Goal: Information Seeking & Learning: Find specific fact

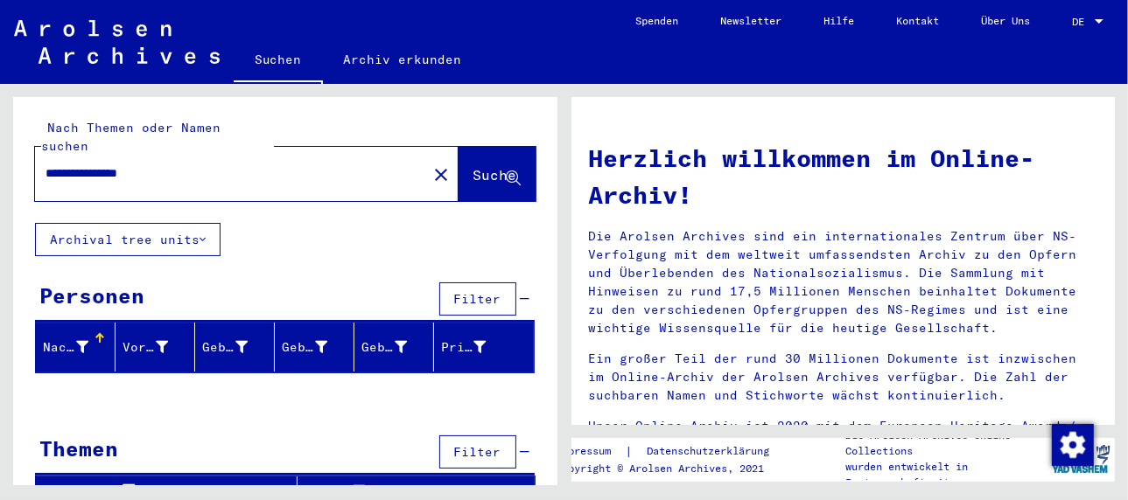
click at [473, 166] on span "Suche" at bounding box center [495, 174] width 44 height 17
drag, startPoint x: 182, startPoint y: 156, endPoint x: 0, endPoint y: 154, distance: 182.0
click at [0, 154] on div "**********" at bounding box center [281, 285] width 563 height 402
click at [473, 166] on span "Suche" at bounding box center [495, 174] width 44 height 17
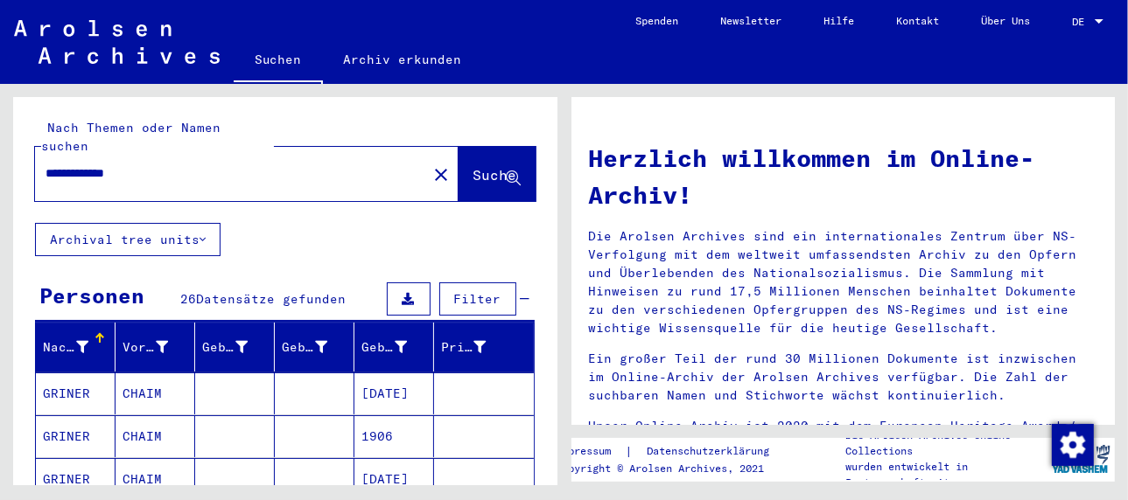
drag, startPoint x: 166, startPoint y: 151, endPoint x: 24, endPoint y: 149, distance: 141.8
click at [24, 149] on div "**********" at bounding box center [285, 160] width 544 height 126
click at [473, 166] on span "Suche" at bounding box center [495, 174] width 44 height 17
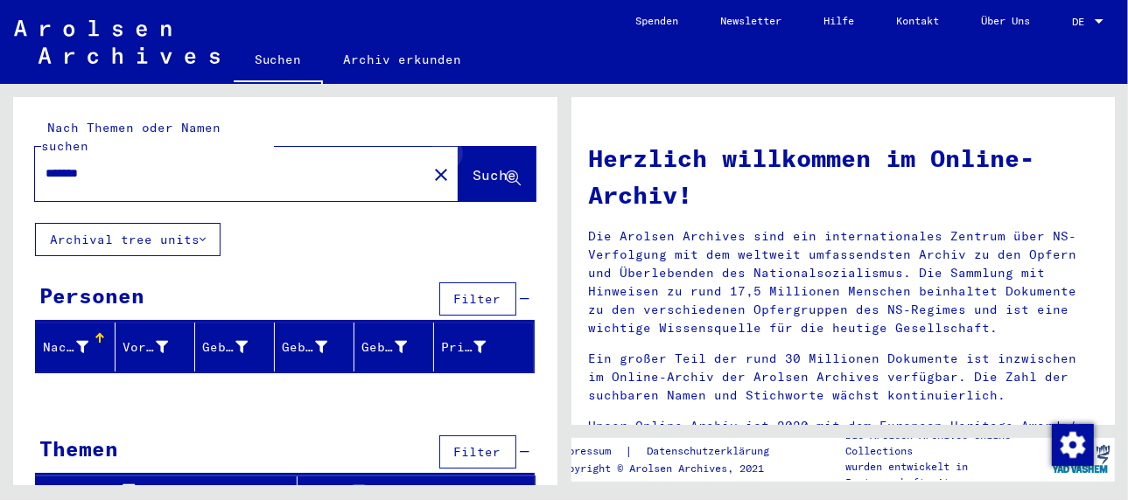
drag, startPoint x: 496, startPoint y: 156, endPoint x: 458, endPoint y: 168, distance: 39.6
click at [506, 171] on icon at bounding box center [513, 178] width 15 height 15
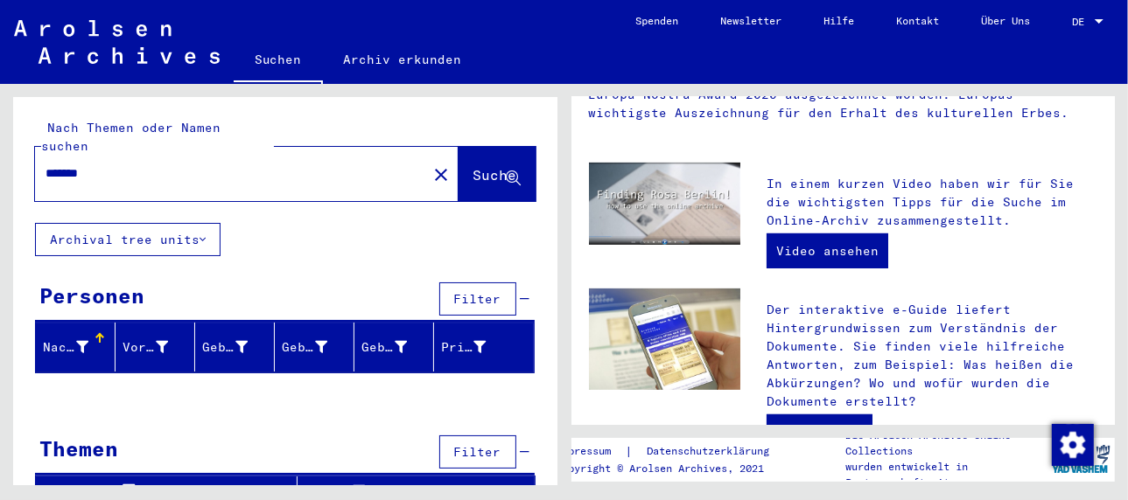
scroll to position [612, 0]
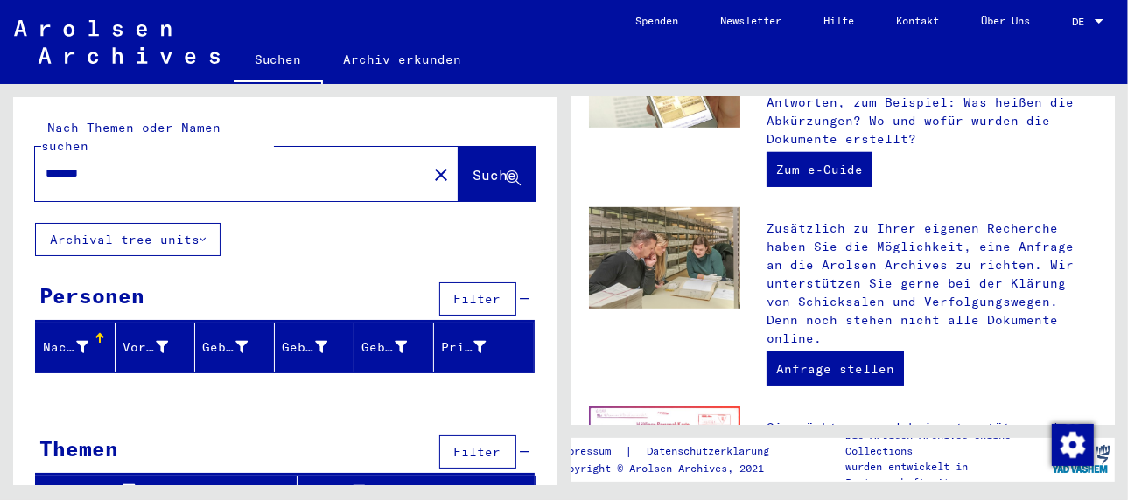
drag, startPoint x: 136, startPoint y: 150, endPoint x: 17, endPoint y: 170, distance: 119.7
click at [0, 167] on div "Nach Themen oder Namen suchen ******* close Suche Archival tree units Personen …" at bounding box center [281, 285] width 563 height 402
click at [473, 166] on span "Suche" at bounding box center [495, 174] width 44 height 17
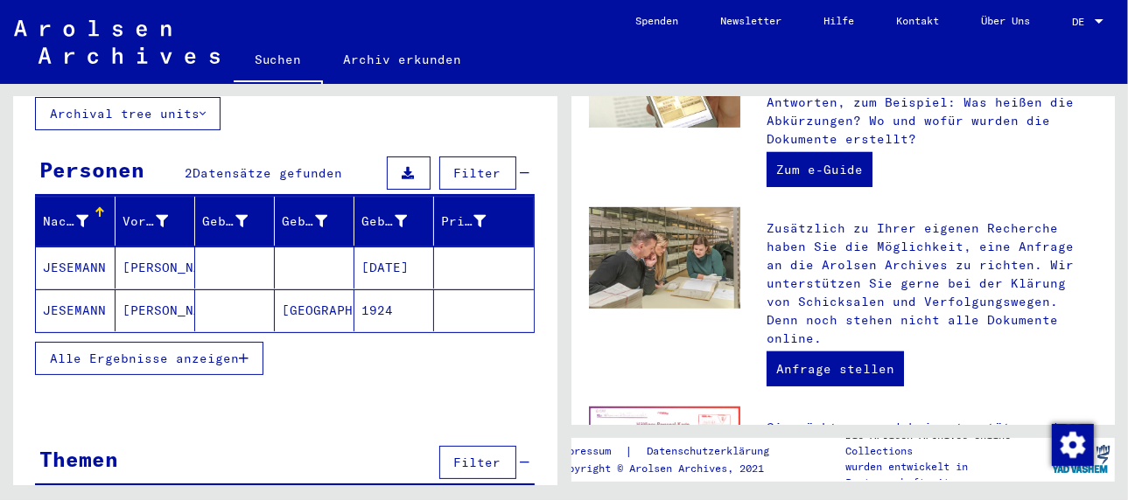
scroll to position [136, 0]
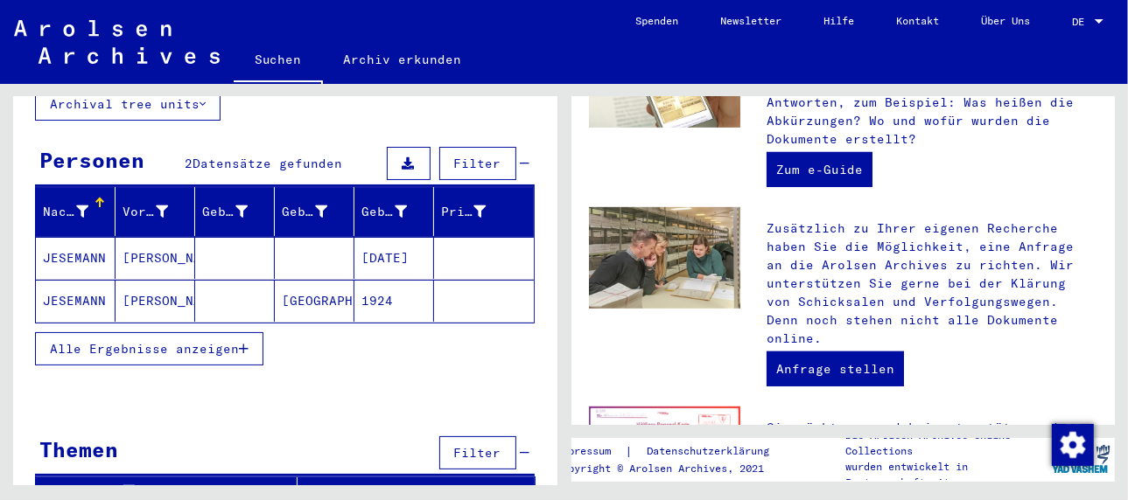
click at [243, 343] on icon "button" at bounding box center [244, 349] width 10 height 12
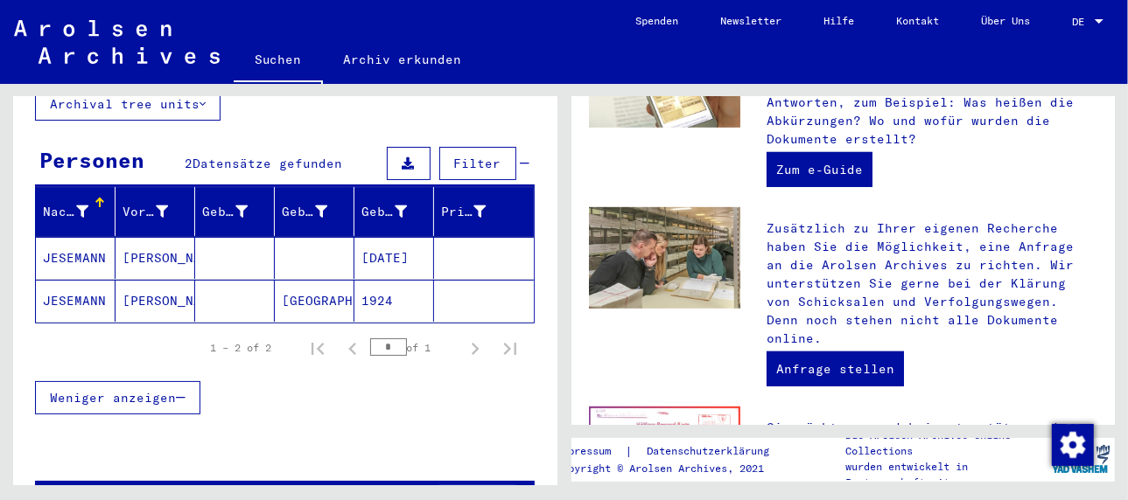
click at [83, 237] on mat-cell "JESEMANN" at bounding box center [76, 258] width 80 height 42
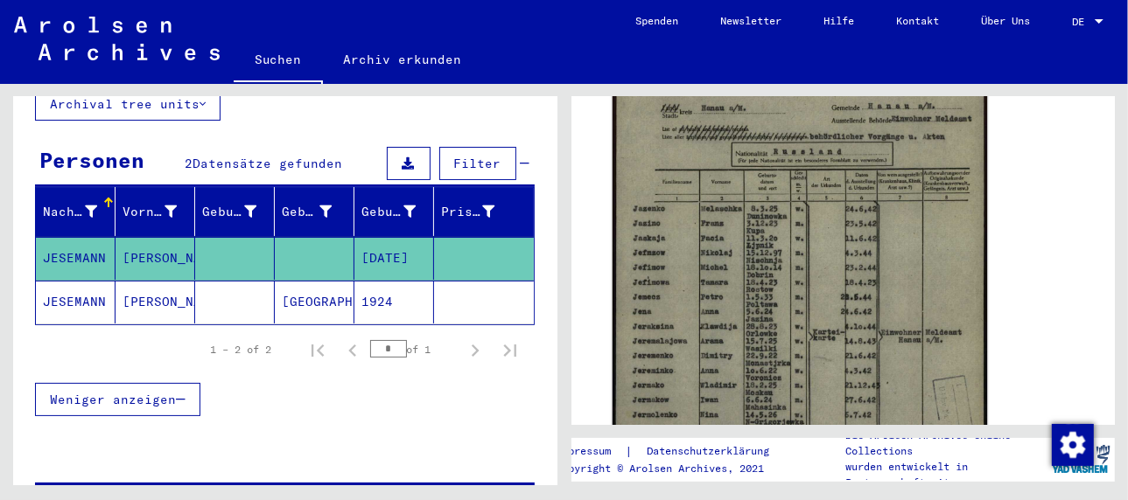
scroll to position [350, 0]
click at [759, 320] on img at bounding box center [799, 308] width 374 height 521
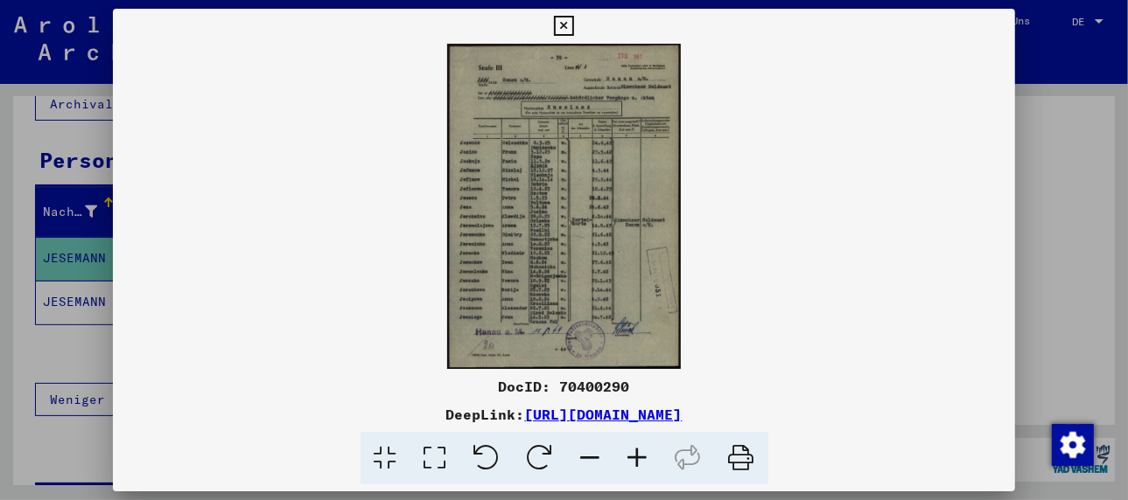
click at [631, 456] on icon at bounding box center [637, 458] width 47 height 53
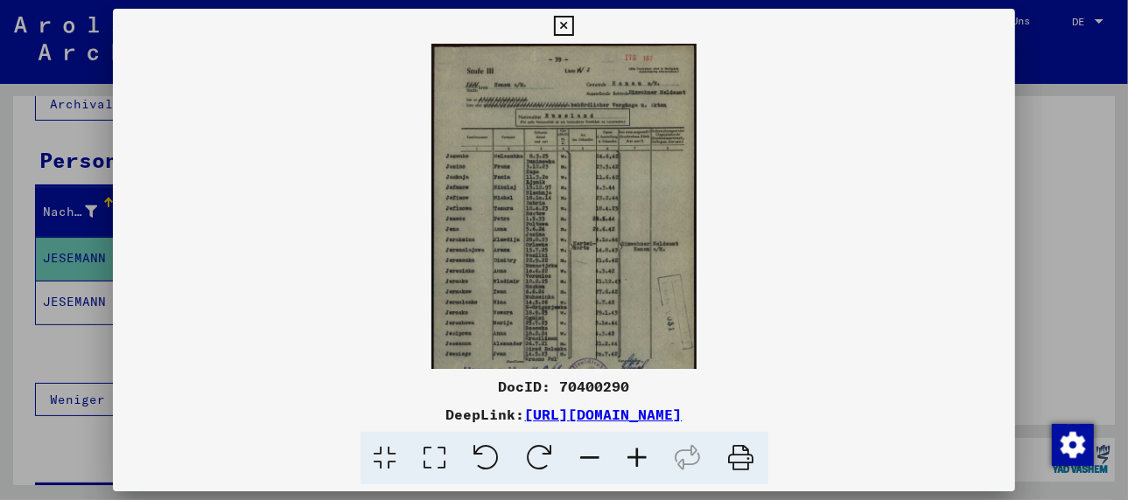
click at [631, 456] on icon at bounding box center [637, 458] width 47 height 53
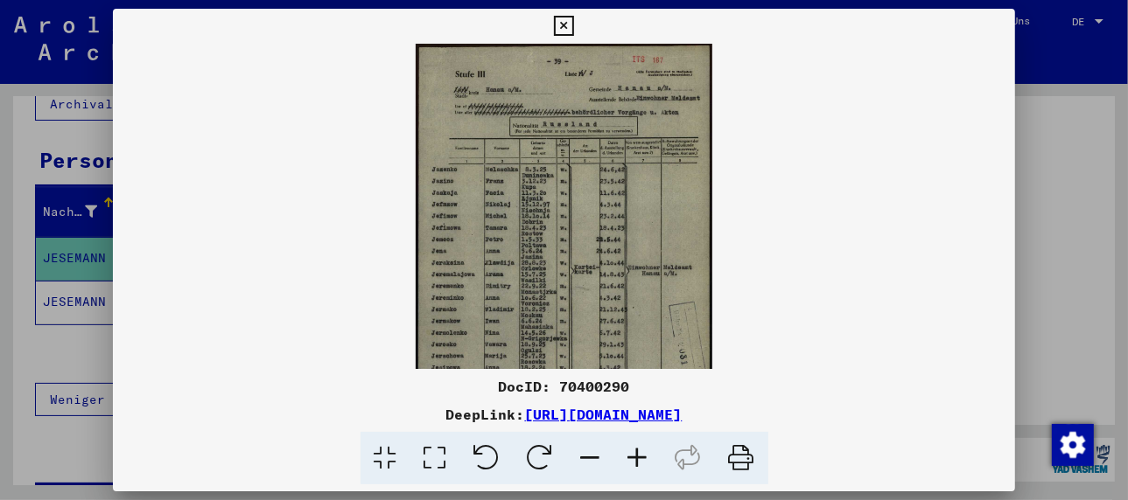
click at [631, 456] on icon at bounding box center [637, 458] width 47 height 53
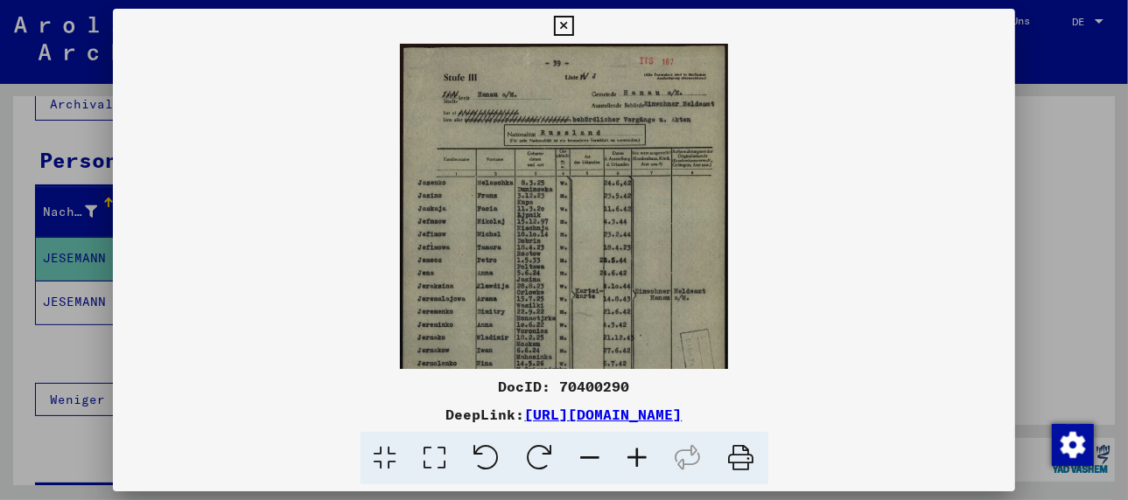
click at [631, 456] on icon at bounding box center [637, 458] width 47 height 53
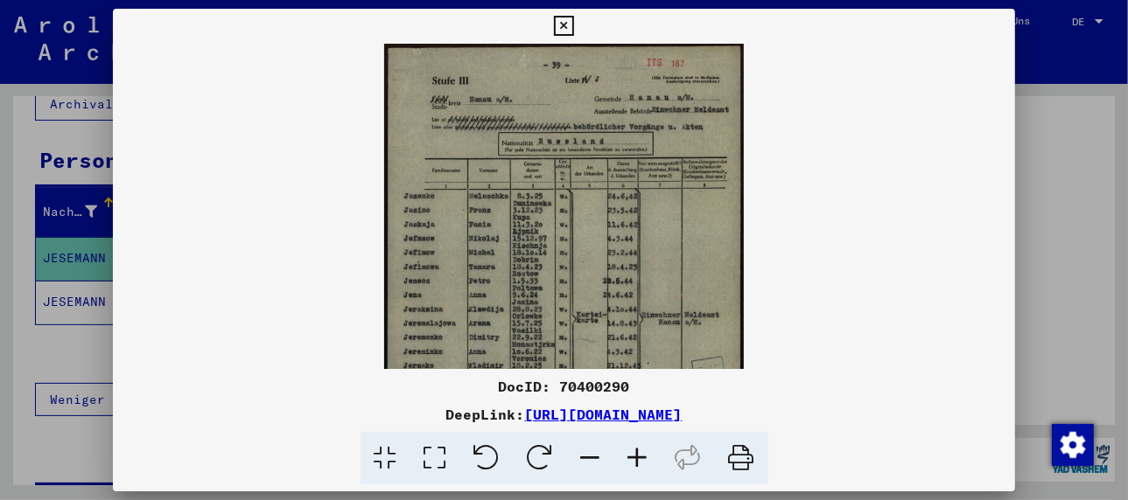
click at [631, 456] on icon at bounding box center [637, 458] width 47 height 53
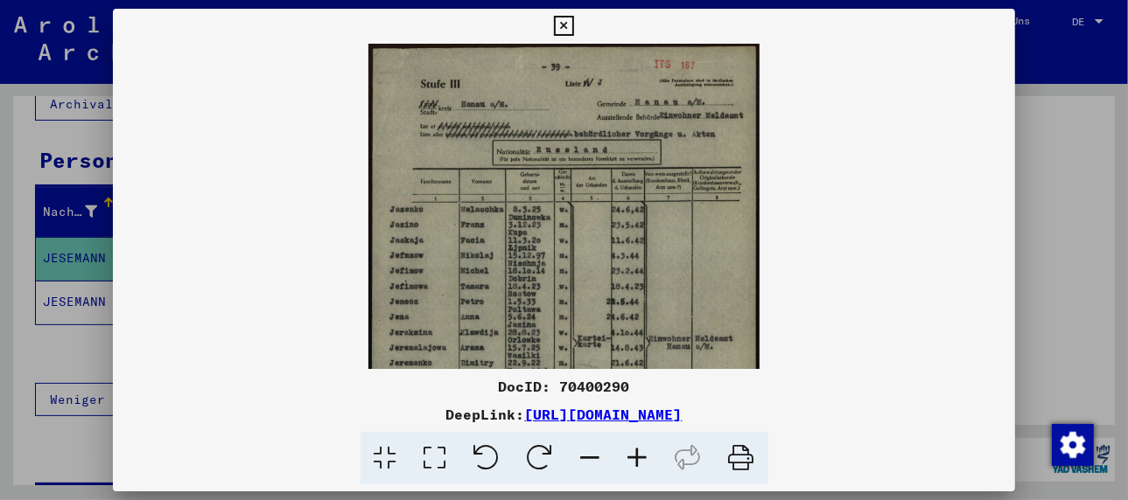
click at [631, 456] on icon at bounding box center [637, 458] width 47 height 53
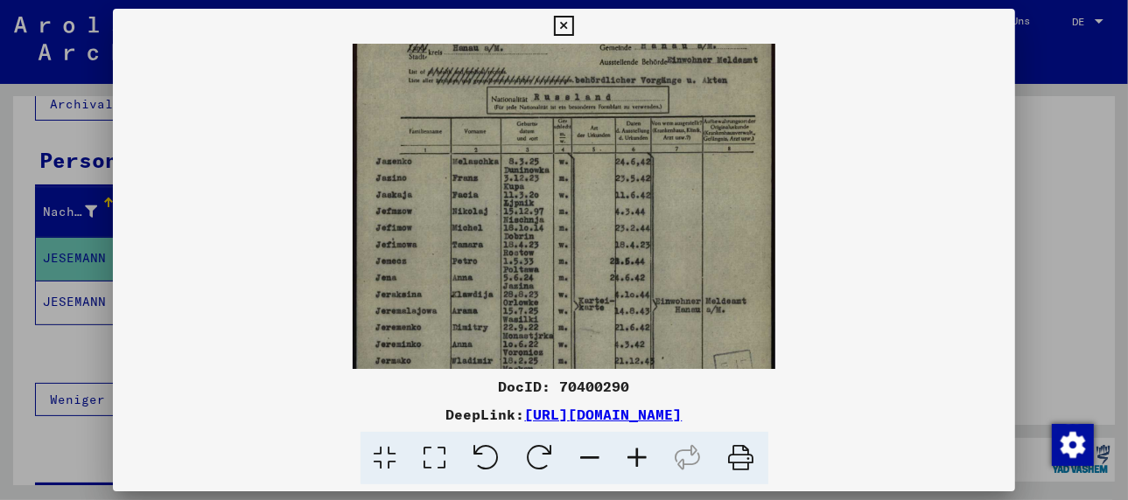
scroll to position [66, 0]
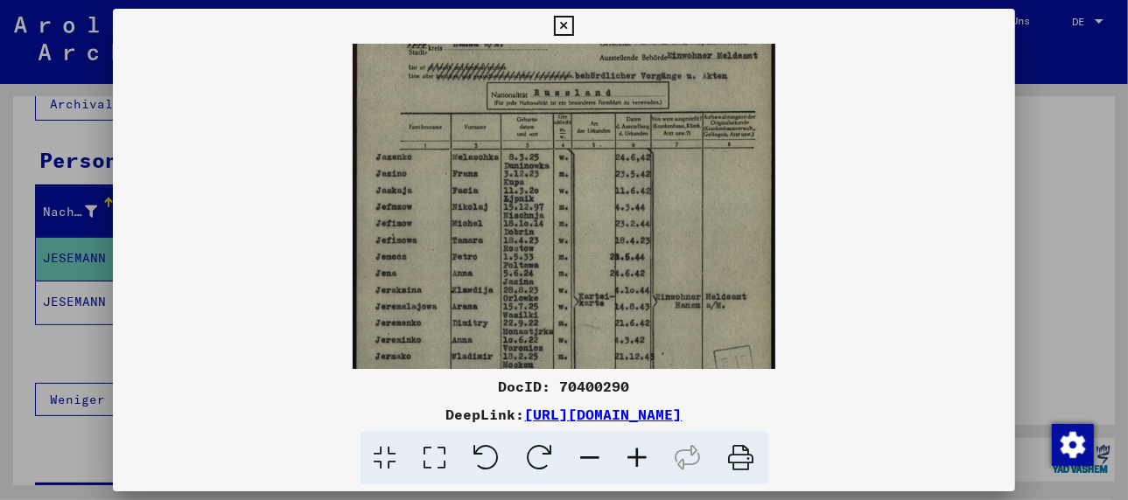
drag, startPoint x: 495, startPoint y: 310, endPoint x: 500, endPoint y: 241, distance: 69.3
click at [500, 241] on img at bounding box center [564, 272] width 423 height 588
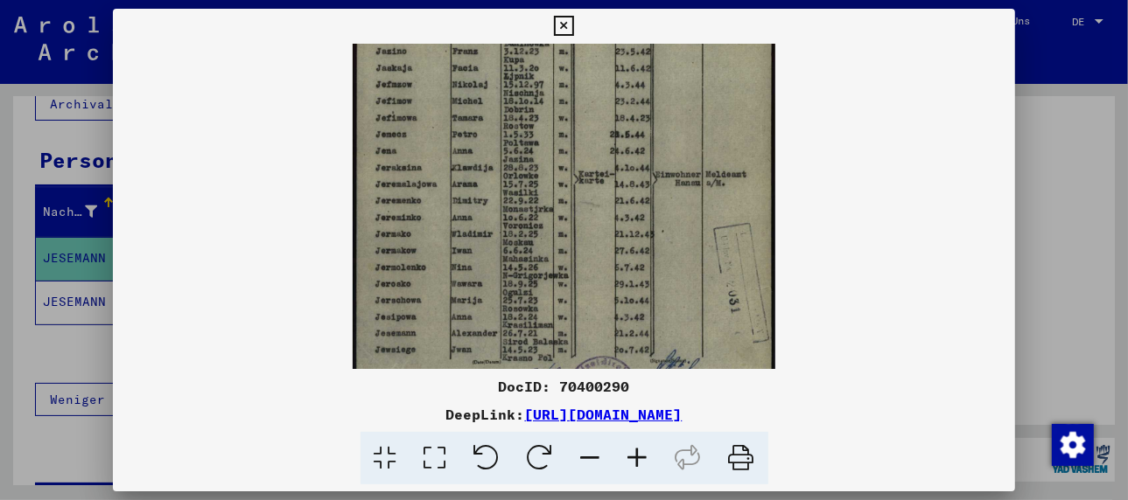
drag, startPoint x: 514, startPoint y: 342, endPoint x: 543, endPoint y: 212, distance: 133.7
click at [543, 212] on img at bounding box center [564, 150] width 423 height 588
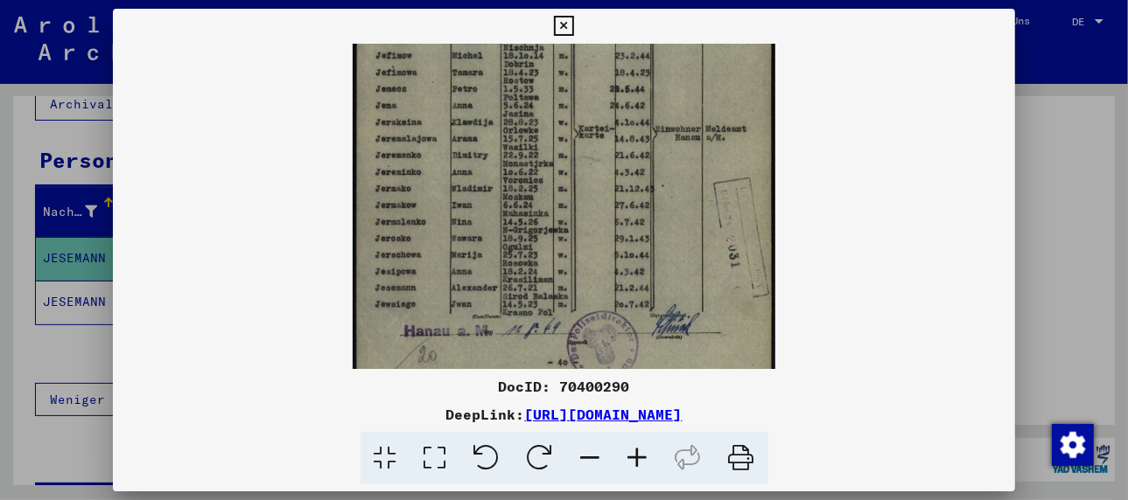
scroll to position [237, 0]
drag, startPoint x: 528, startPoint y: 317, endPoint x: 528, endPoint y: 259, distance: 57.8
click at [528, 259] on img at bounding box center [564, 101] width 423 height 588
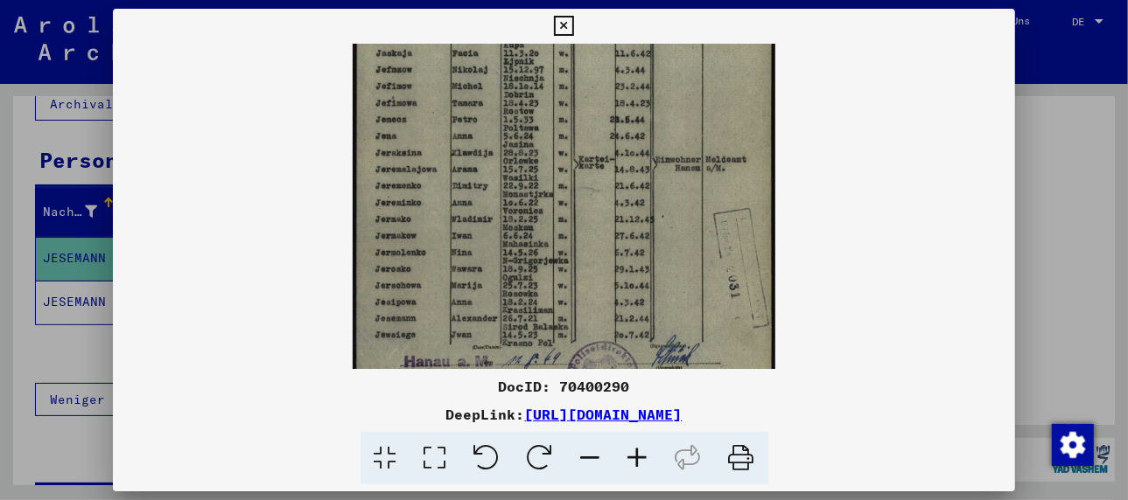
scroll to position [262, 0]
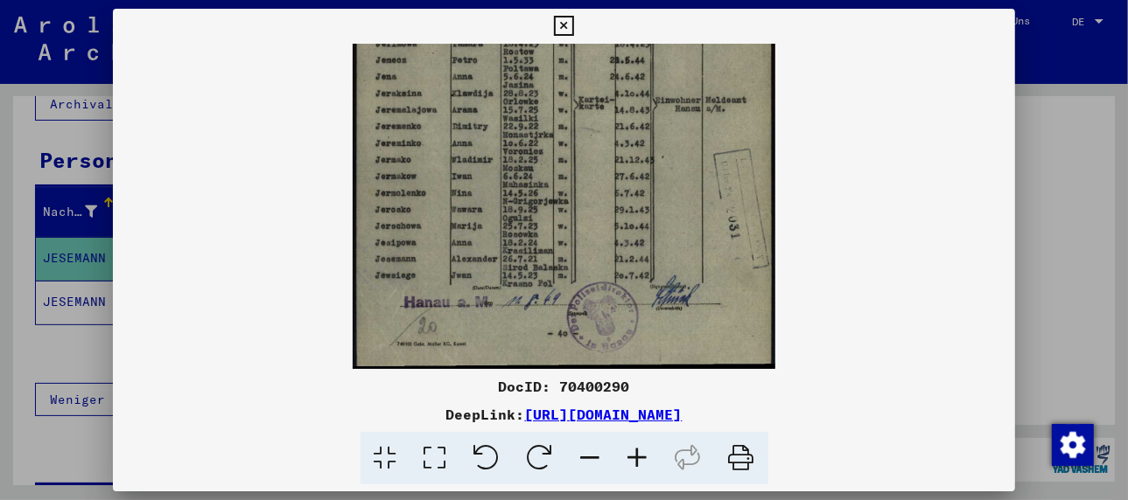
drag, startPoint x: 592, startPoint y: 191, endPoint x: 573, endPoint y: 147, distance: 47.8
click at [573, 147] on img at bounding box center [564, 75] width 423 height 588
click at [637, 454] on icon at bounding box center [637, 458] width 47 height 53
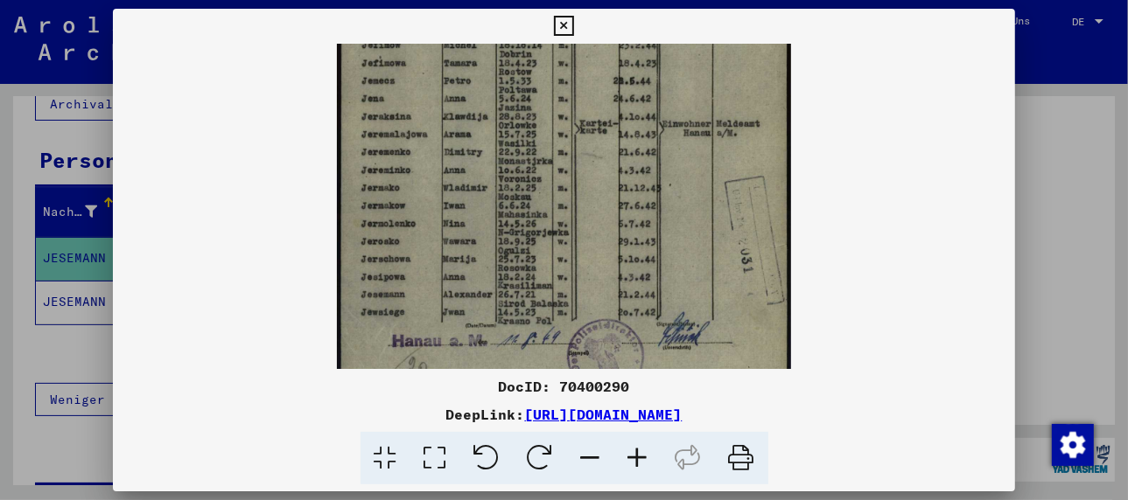
click at [637, 454] on icon at bounding box center [637, 458] width 47 height 53
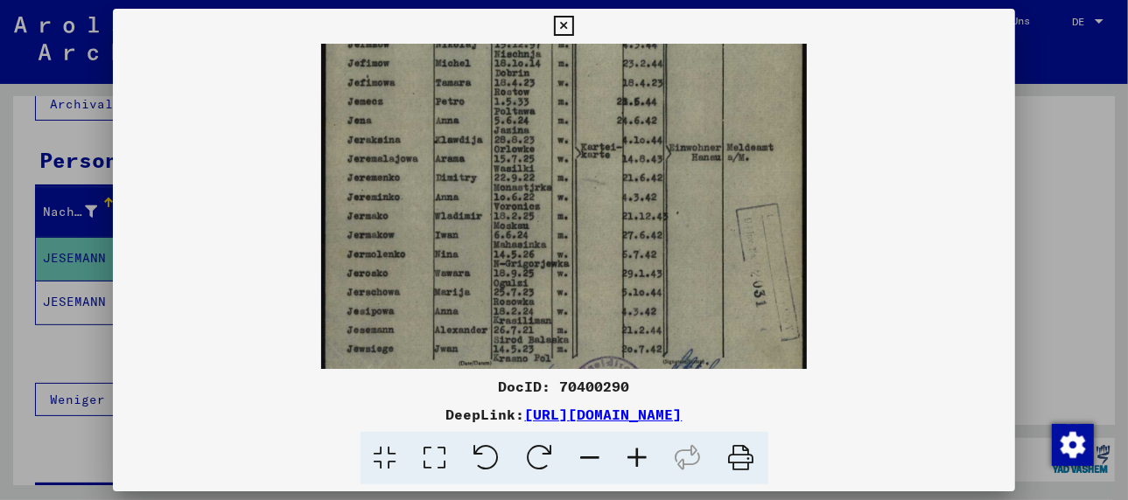
click at [637, 454] on icon at bounding box center [637, 458] width 47 height 53
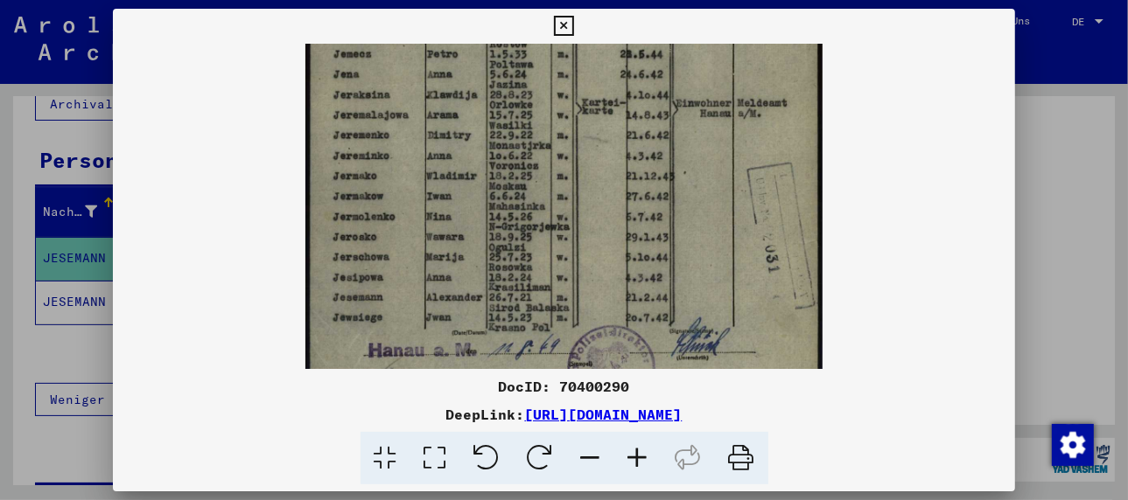
scroll to position [337, 0]
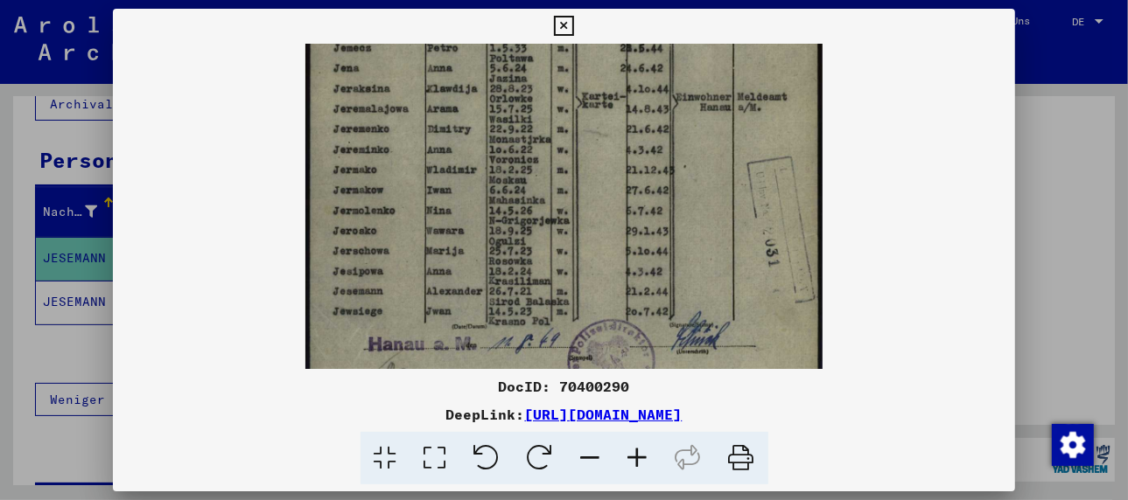
drag, startPoint x: 486, startPoint y: 318, endPoint x: 472, endPoint y: 240, distance: 79.1
click at [472, 240] on img at bounding box center [563, 66] width 517 height 719
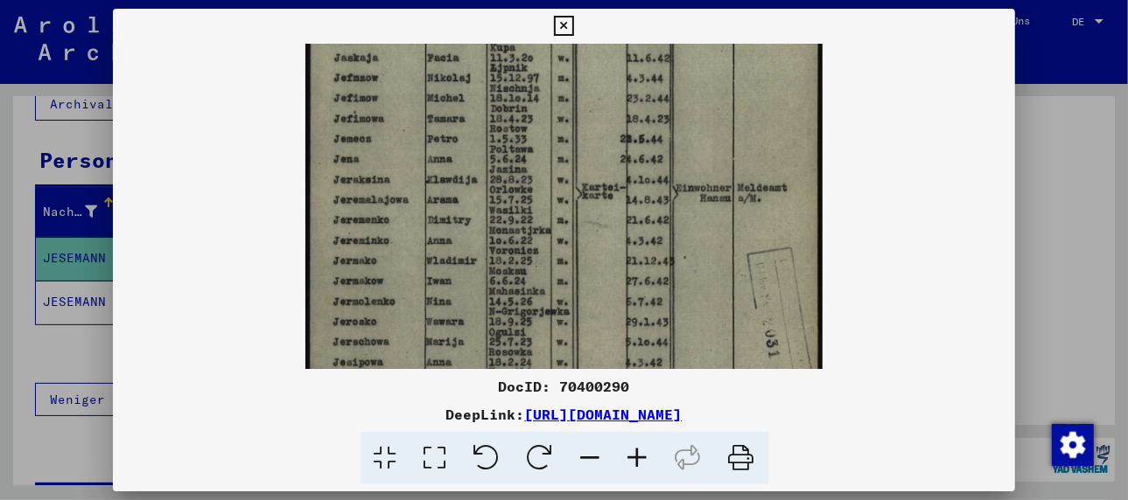
drag, startPoint x: 507, startPoint y: 325, endPoint x: 501, endPoint y: 391, distance: 66.7
click at [501, 391] on div "DocID: 70400290 DeepLink: [URL][DOMAIN_NAME]" at bounding box center [564, 247] width 902 height 477
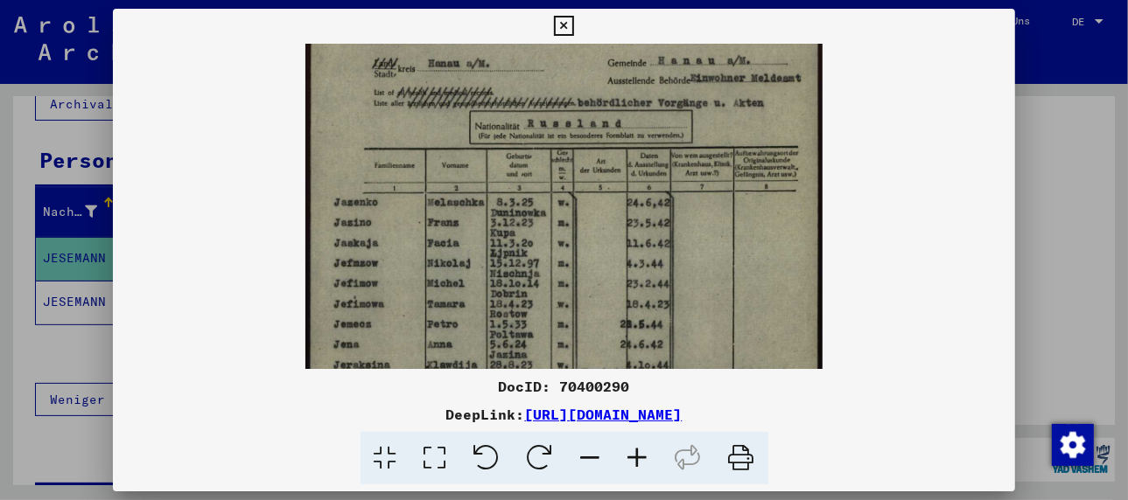
drag, startPoint x: 466, startPoint y: 220, endPoint x: 478, endPoint y: 345, distance: 124.8
click at [478, 345] on img at bounding box center [563, 342] width 517 height 719
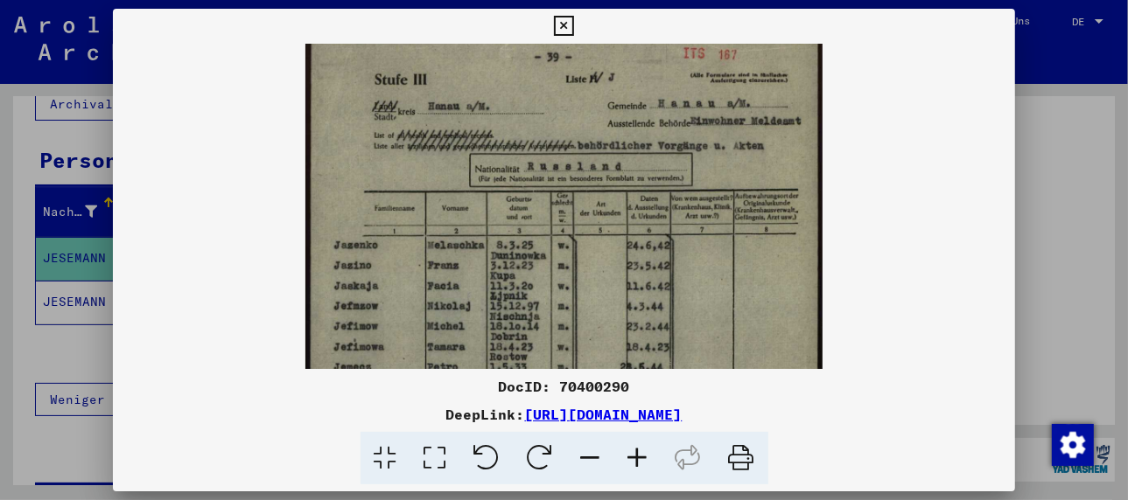
drag, startPoint x: 472, startPoint y: 274, endPoint x: 472, endPoint y: 290, distance: 16.6
click at [472, 290] on img at bounding box center [563, 385] width 517 height 719
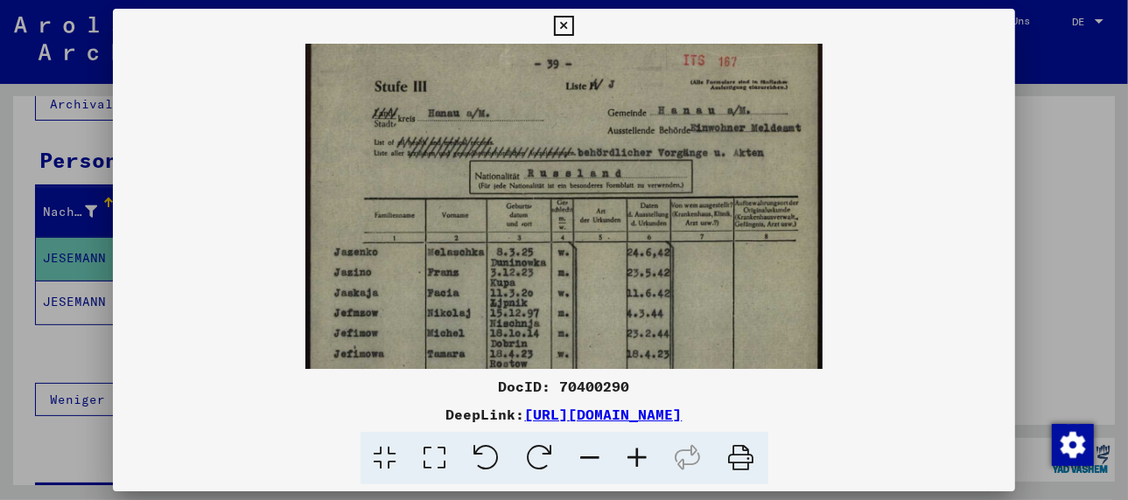
scroll to position [0, 0]
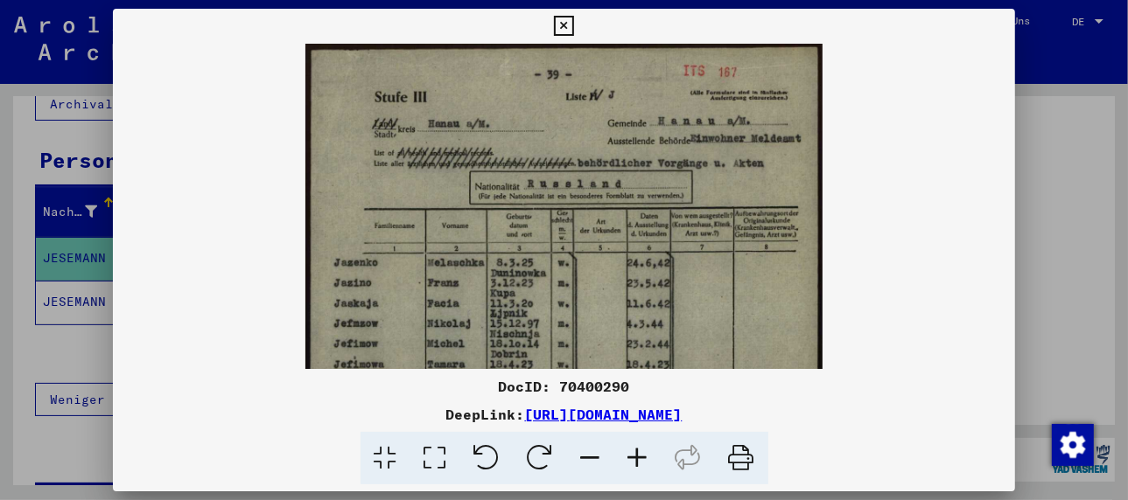
drag, startPoint x: 537, startPoint y: 145, endPoint x: 531, endPoint y: 181, distance: 36.4
click at [532, 178] on img at bounding box center [563, 403] width 517 height 719
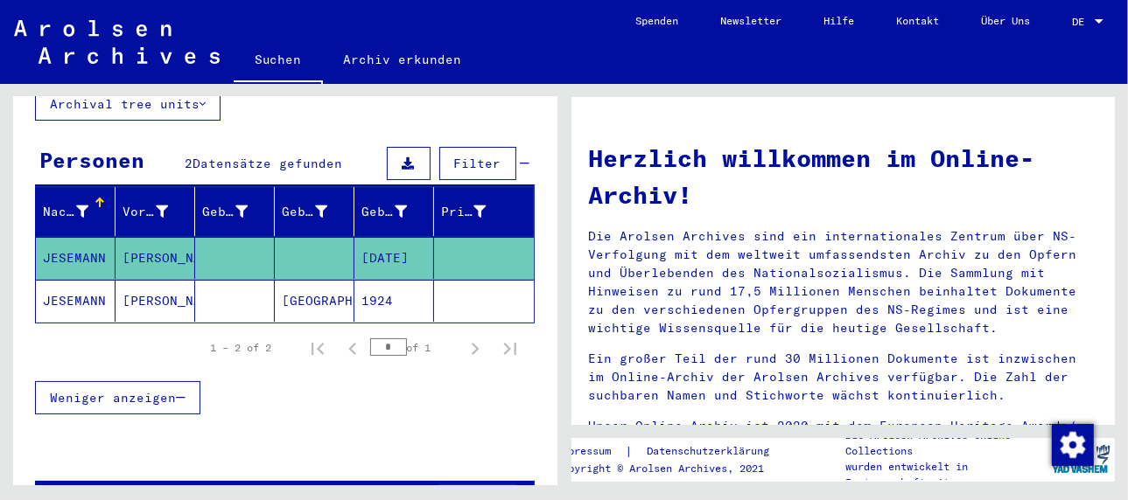
click at [151, 280] on mat-cell "[PERSON_NAME]" at bounding box center [155, 301] width 80 height 42
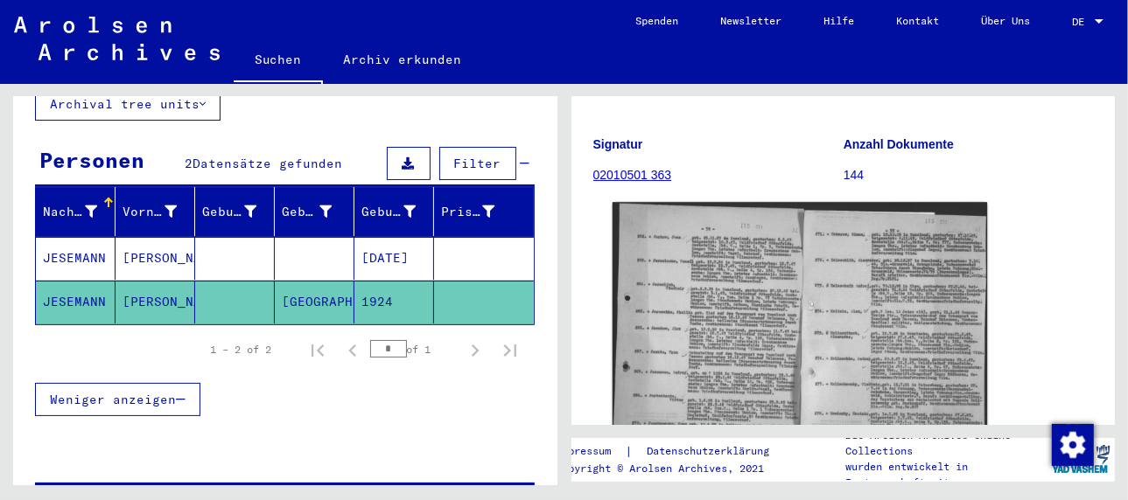
scroll to position [262, 0]
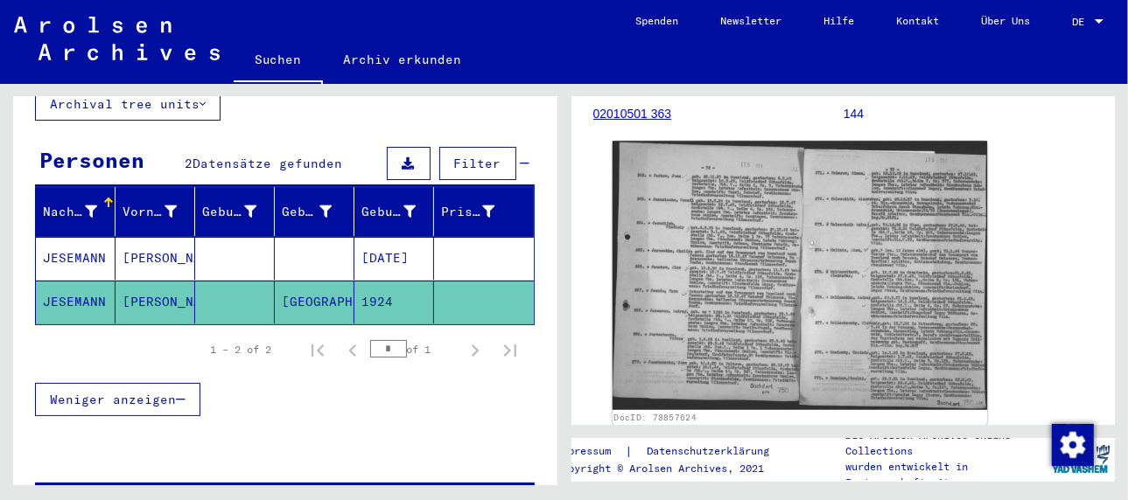
click at [672, 310] on img at bounding box center [799, 275] width 374 height 269
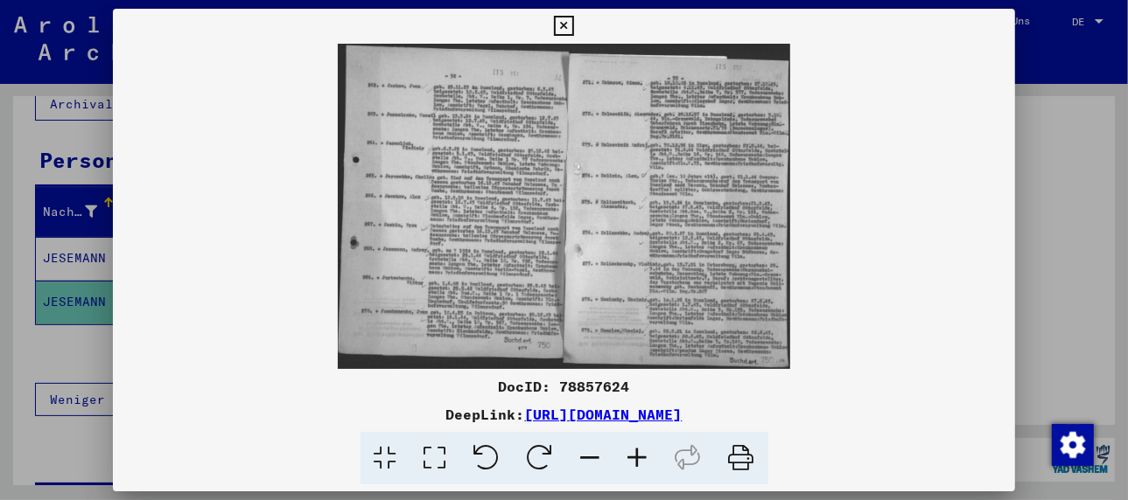
click at [640, 455] on icon at bounding box center [637, 458] width 47 height 53
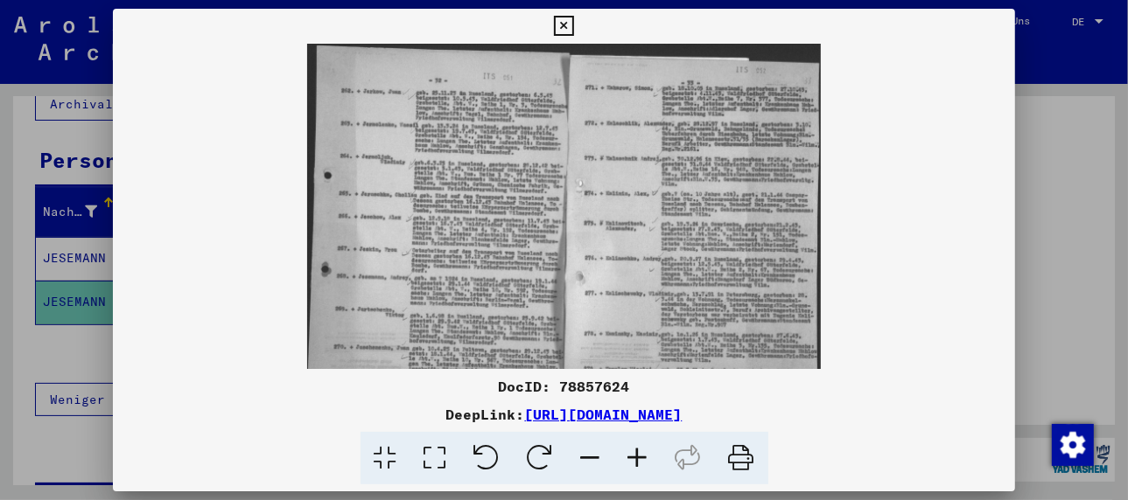
click at [640, 455] on icon at bounding box center [637, 458] width 47 height 53
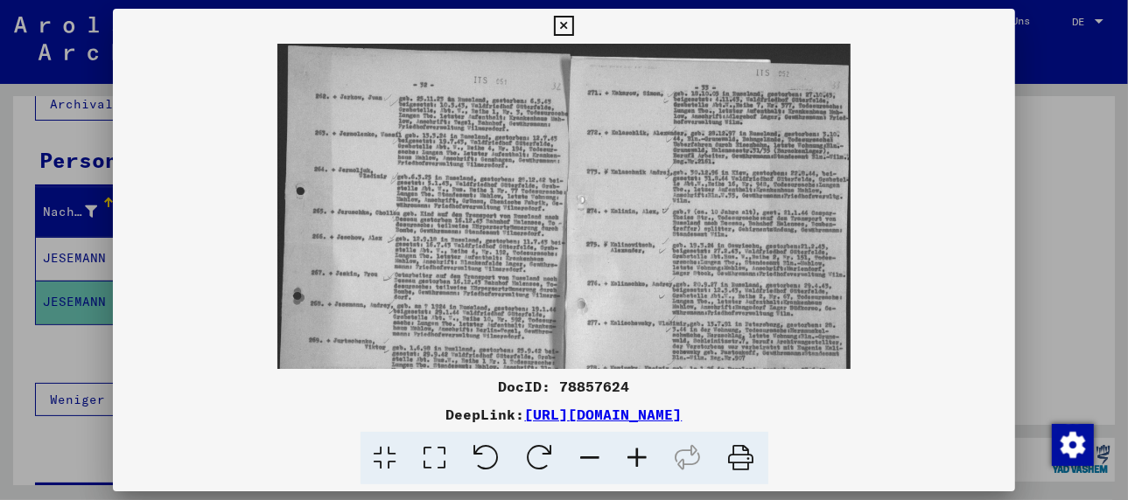
click at [640, 455] on icon at bounding box center [637, 458] width 47 height 53
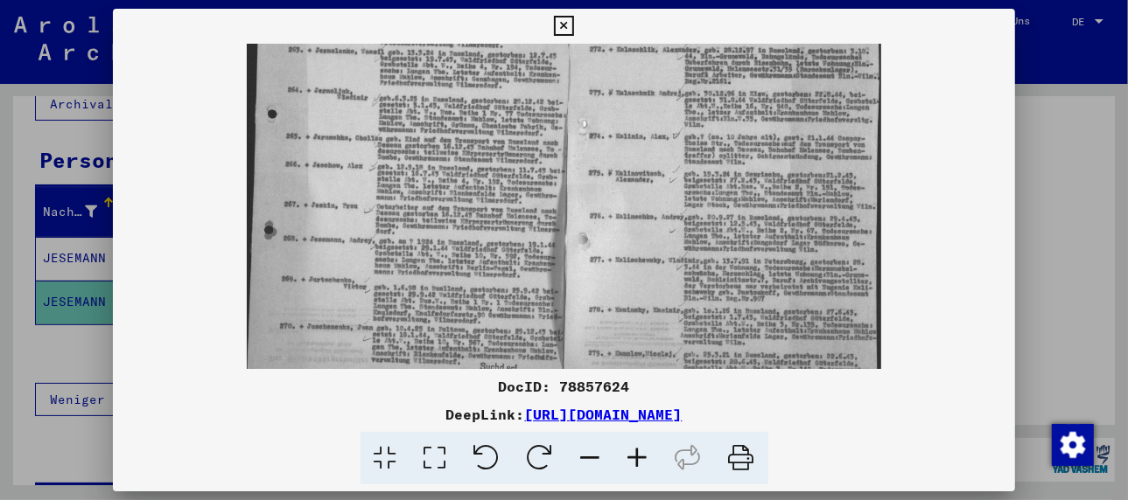
scroll to position [96, 0]
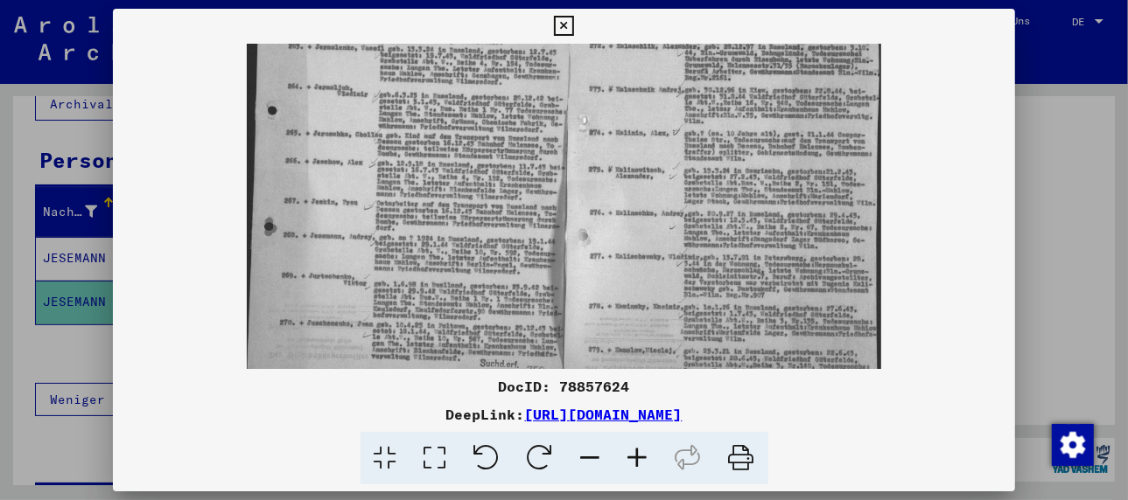
drag, startPoint x: 487, startPoint y: 310, endPoint x: 495, endPoint y: 210, distance: 100.1
click at [495, 210] on img at bounding box center [564, 176] width 634 height 457
click at [642, 456] on icon at bounding box center [637, 458] width 47 height 53
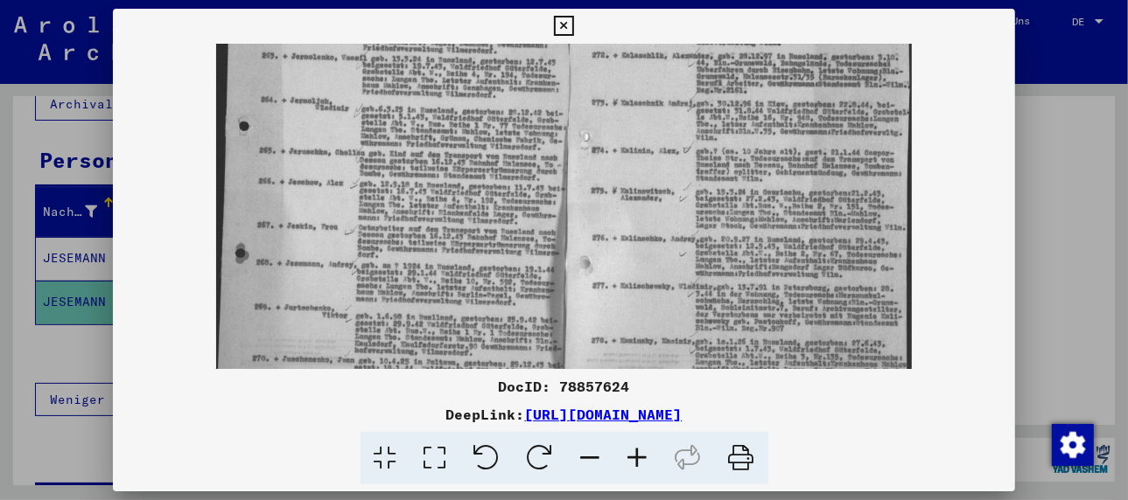
click at [642, 456] on icon at bounding box center [637, 458] width 47 height 53
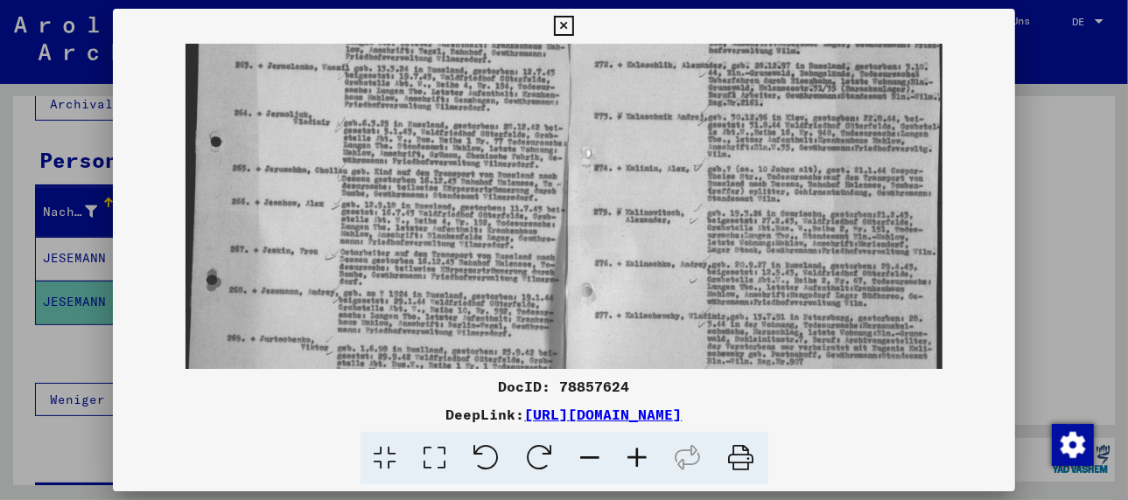
click at [642, 456] on icon at bounding box center [637, 458] width 47 height 53
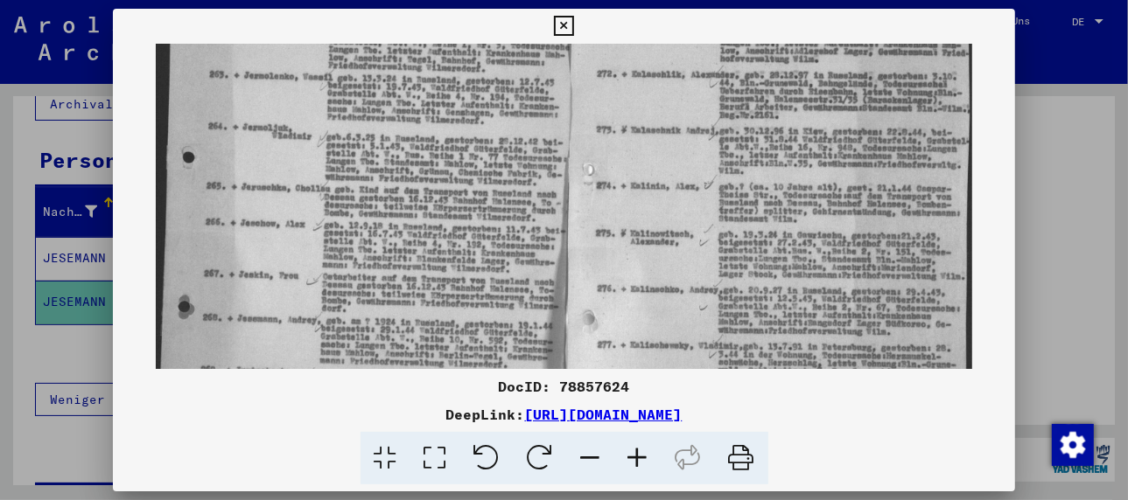
click at [642, 456] on icon at bounding box center [637, 458] width 47 height 53
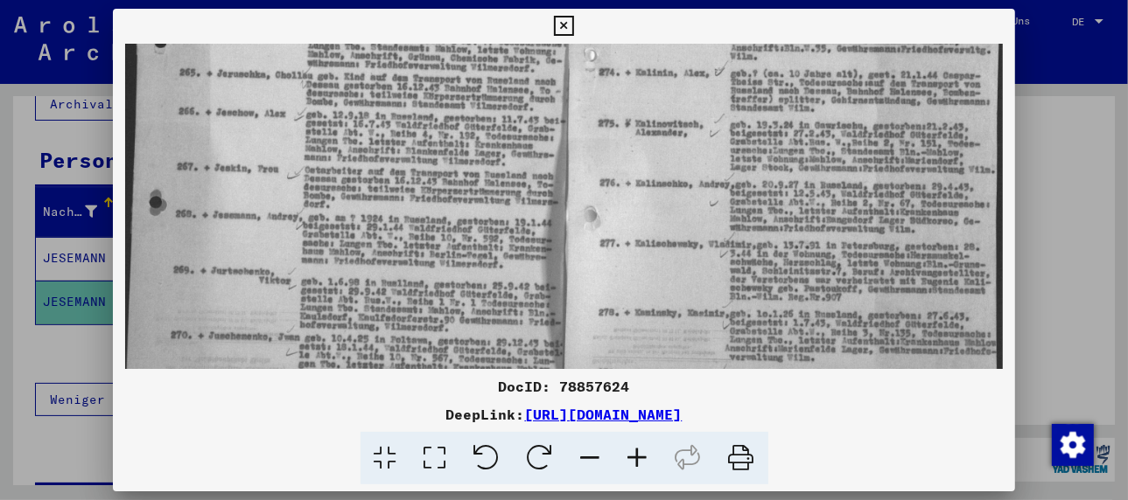
scroll to position [230, 0]
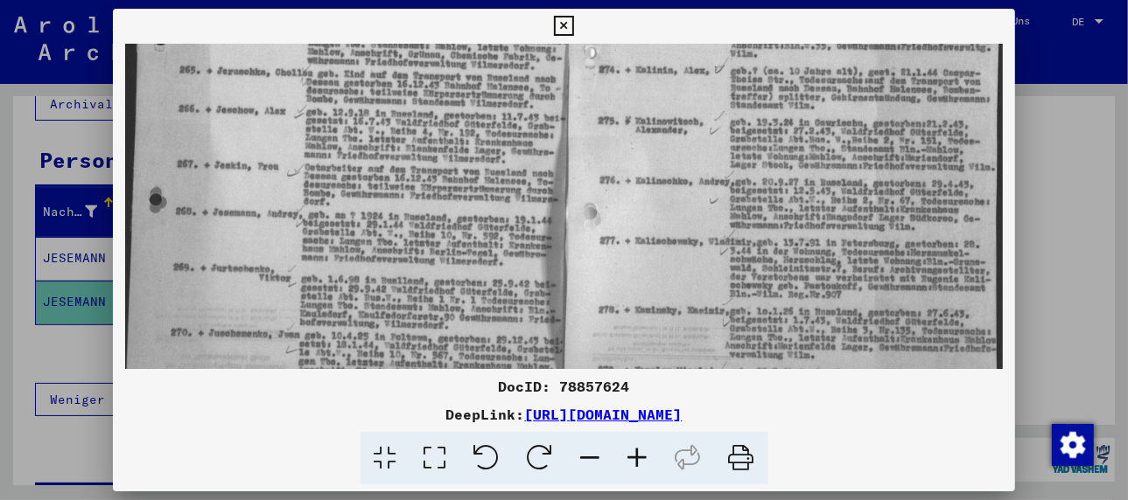
drag, startPoint x: 469, startPoint y: 299, endPoint x: 494, endPoint y: 164, distance: 138.0
click at [494, 164] on img at bounding box center [564, 130] width 878 height 632
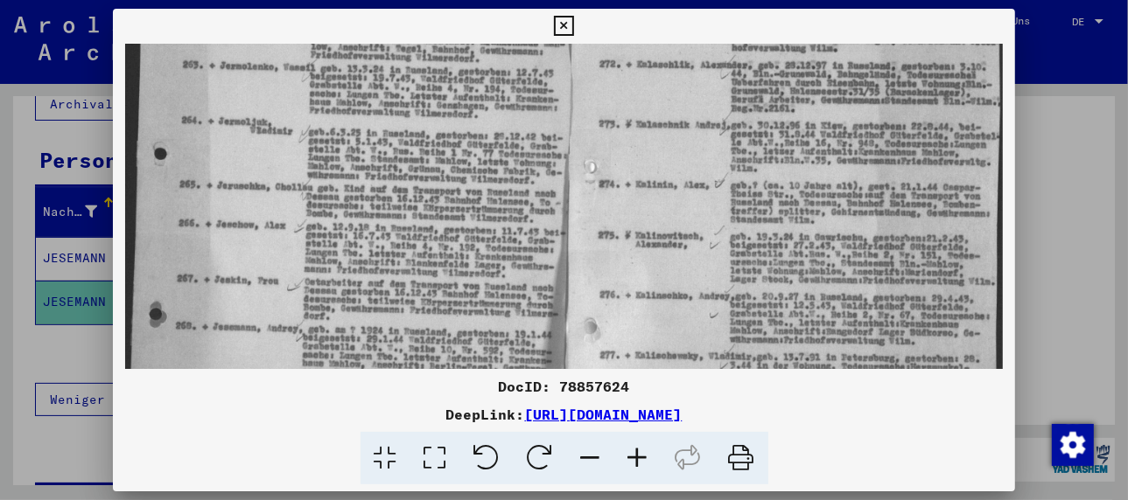
scroll to position [107, 0]
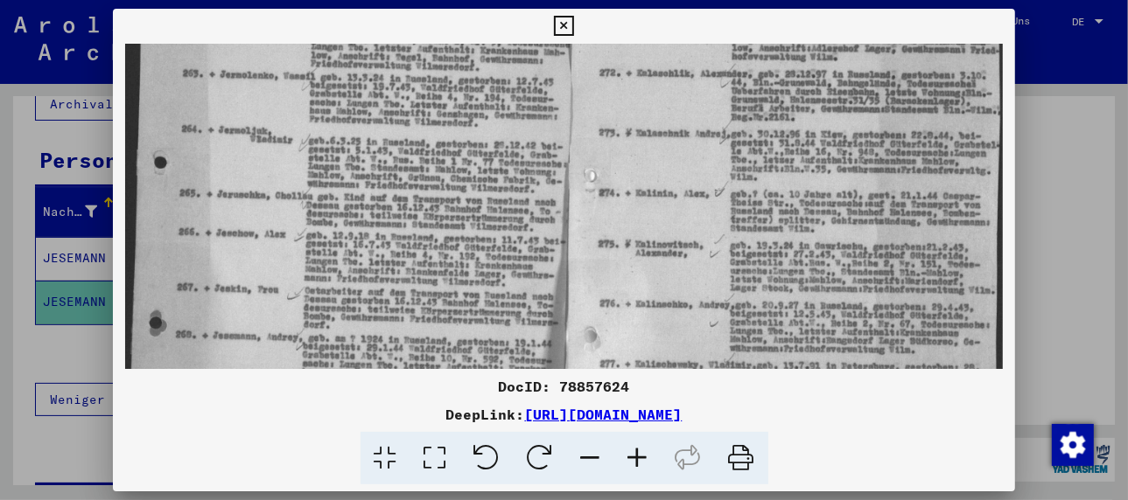
drag, startPoint x: 381, startPoint y: 205, endPoint x: 387, endPoint y: 236, distance: 32.1
click at [383, 302] on img at bounding box center [564, 253] width 878 height 632
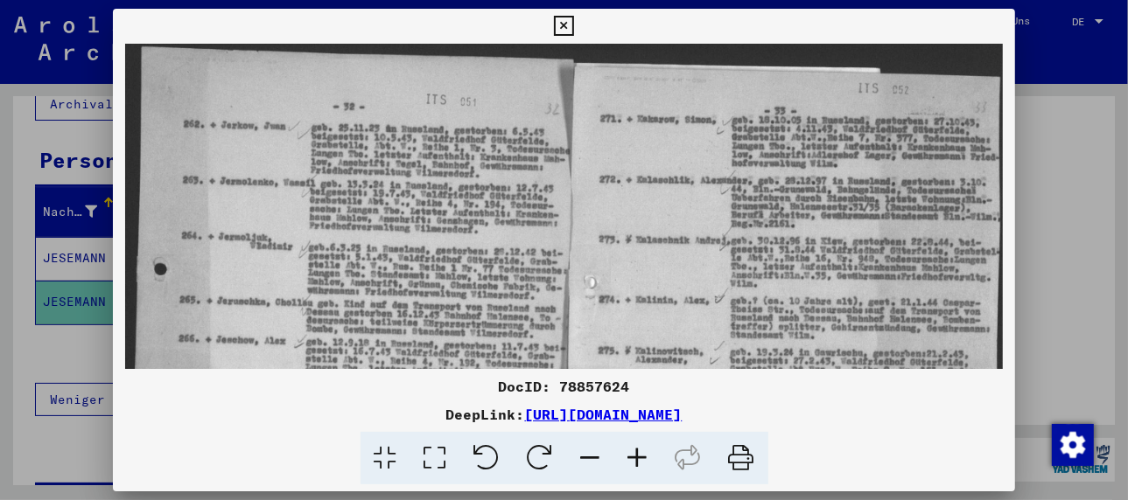
drag, startPoint x: 383, startPoint y: 241, endPoint x: 390, endPoint y: 329, distance: 88.6
click at [390, 329] on img at bounding box center [564, 360] width 878 height 632
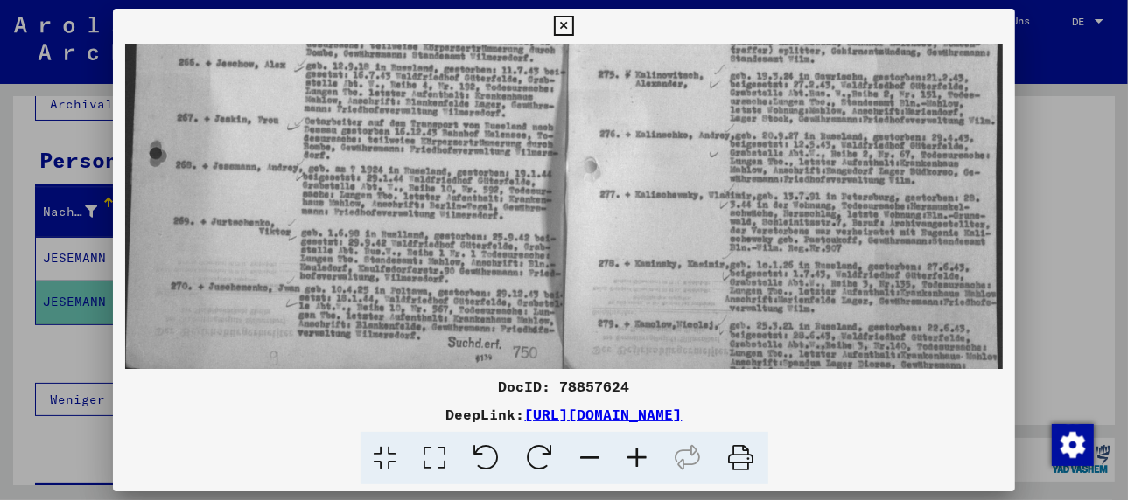
drag, startPoint x: 437, startPoint y: 283, endPoint x: 486, endPoint y: 52, distance: 236.3
click at [487, 9] on div "DocID: 78857624 DeepLink: [URL][DOMAIN_NAME]" at bounding box center [564, 247] width 902 height 477
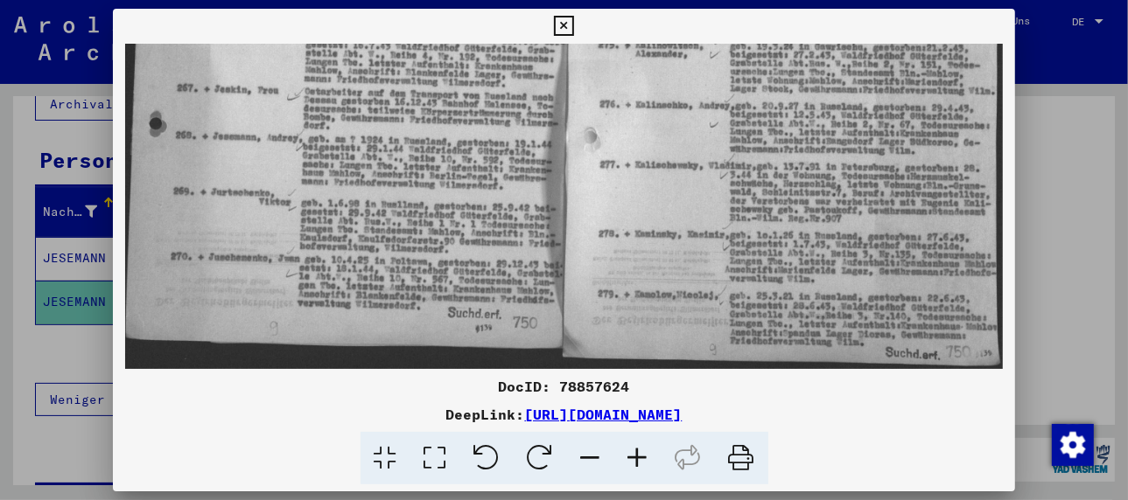
drag, startPoint x: 478, startPoint y: 234, endPoint x: 471, endPoint y: 142, distance: 93.0
click at [471, 142] on img at bounding box center [564, 54] width 878 height 632
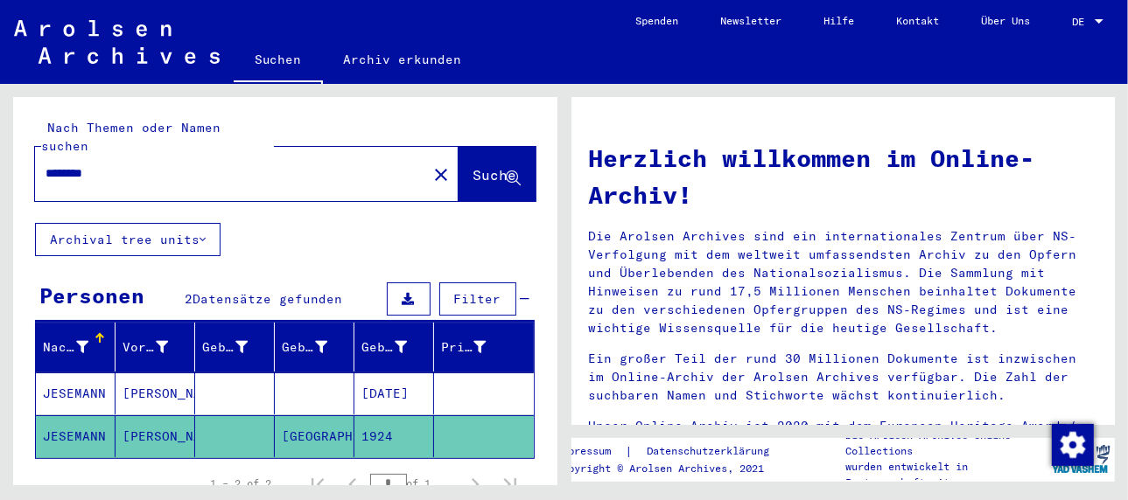
drag, startPoint x: 133, startPoint y: 150, endPoint x: 17, endPoint y: 158, distance: 115.8
click at [17, 158] on div "Nach Themen oder Namen suchen ******** close Suche" at bounding box center [285, 160] width 544 height 126
click at [473, 166] on span "Suche" at bounding box center [495, 174] width 44 height 17
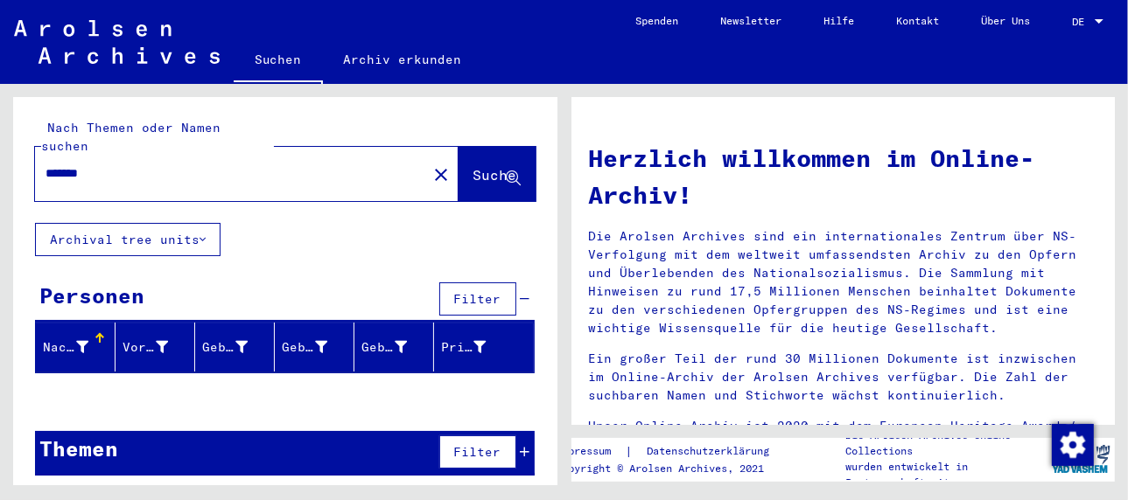
drag, startPoint x: 87, startPoint y: 149, endPoint x: 0, endPoint y: 140, distance: 87.1
click at [0, 140] on div "Nach Themen oder Namen suchen ******* close Suche Archival tree units Personen …" at bounding box center [281, 285] width 563 height 402
type input "******"
click at [479, 166] on span "Suche" at bounding box center [495, 174] width 44 height 17
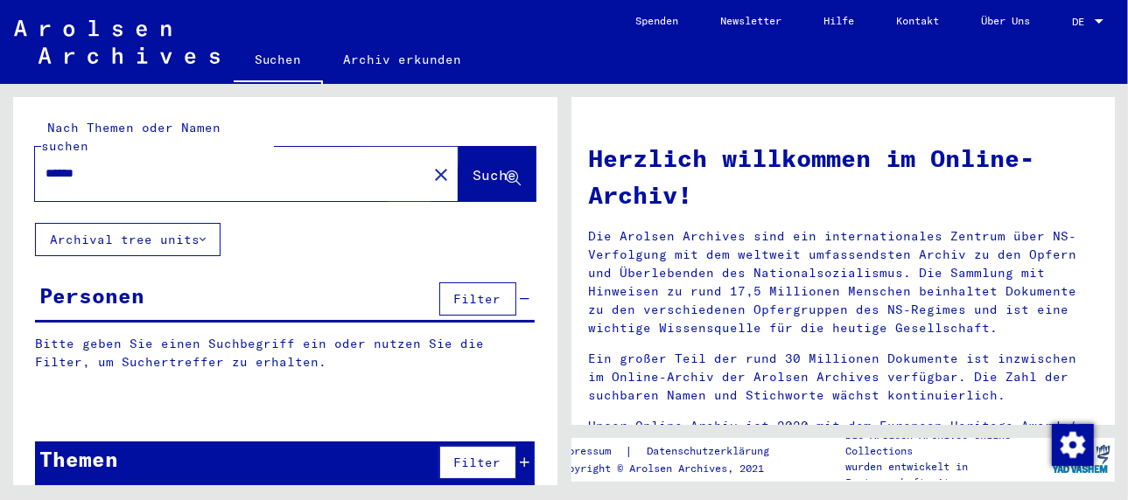
click at [473, 166] on span "Suche" at bounding box center [495, 174] width 44 height 17
click at [506, 171] on icon at bounding box center [513, 178] width 15 height 15
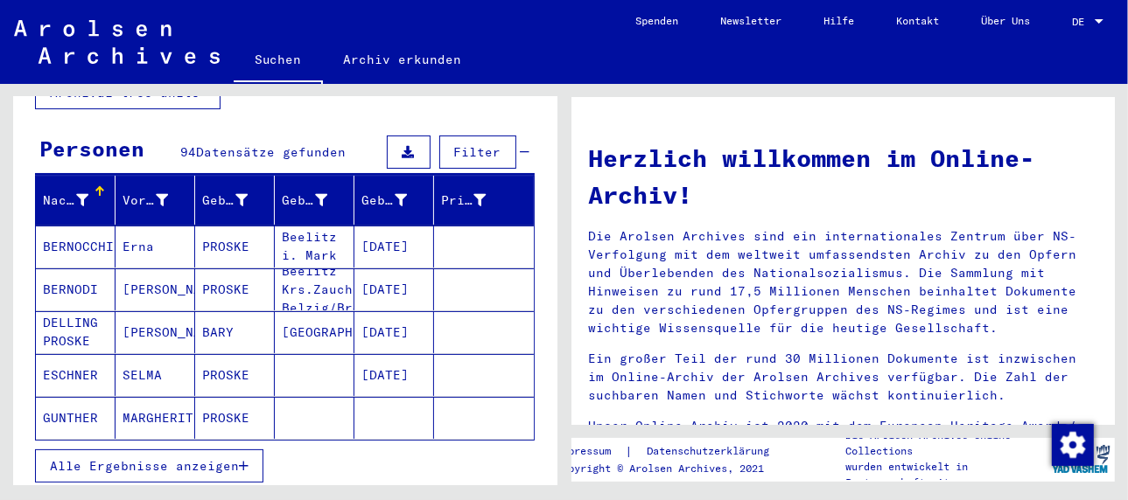
scroll to position [175, 0]
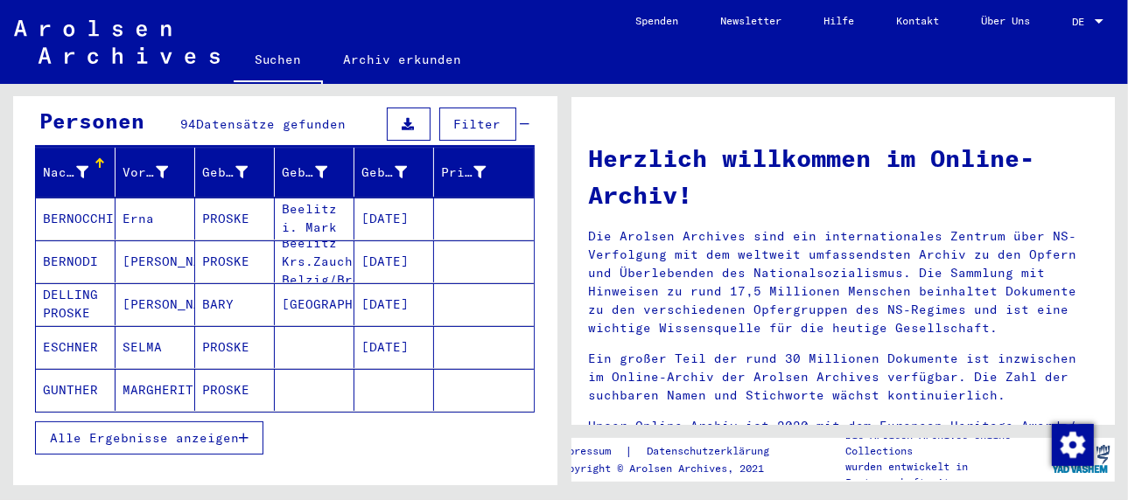
click at [151, 430] on span "Alle Ergebnisse anzeigen" at bounding box center [144, 438] width 189 height 16
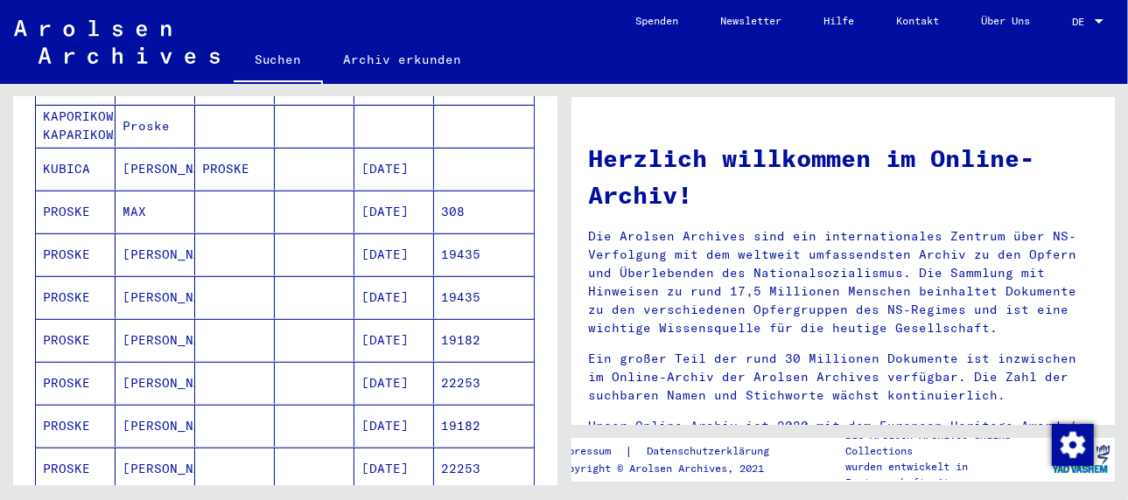
scroll to position [437, 0]
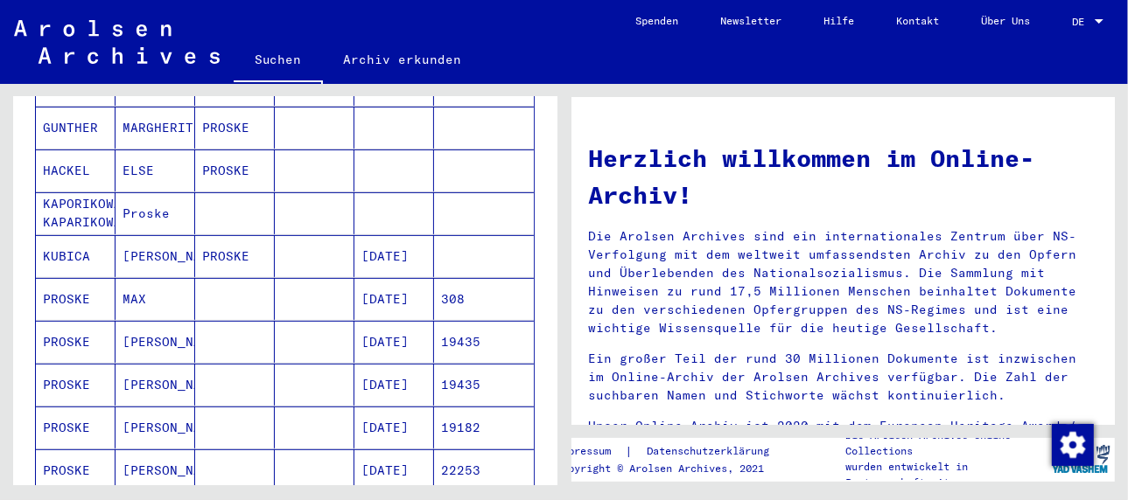
click at [76, 278] on mat-cell "PROSKE" at bounding box center [76, 299] width 80 height 42
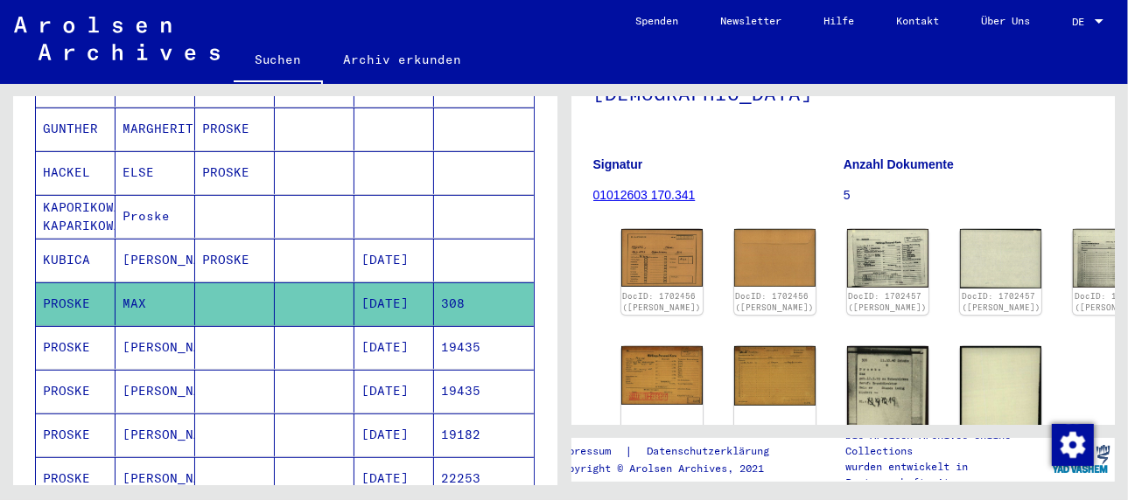
scroll to position [175, 0]
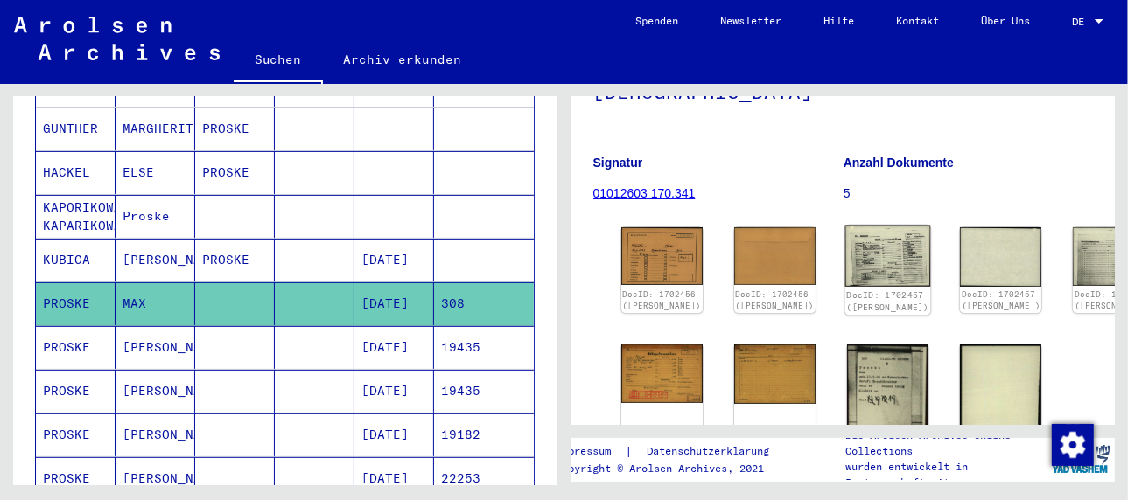
click at [845, 248] on img at bounding box center [888, 256] width 86 height 61
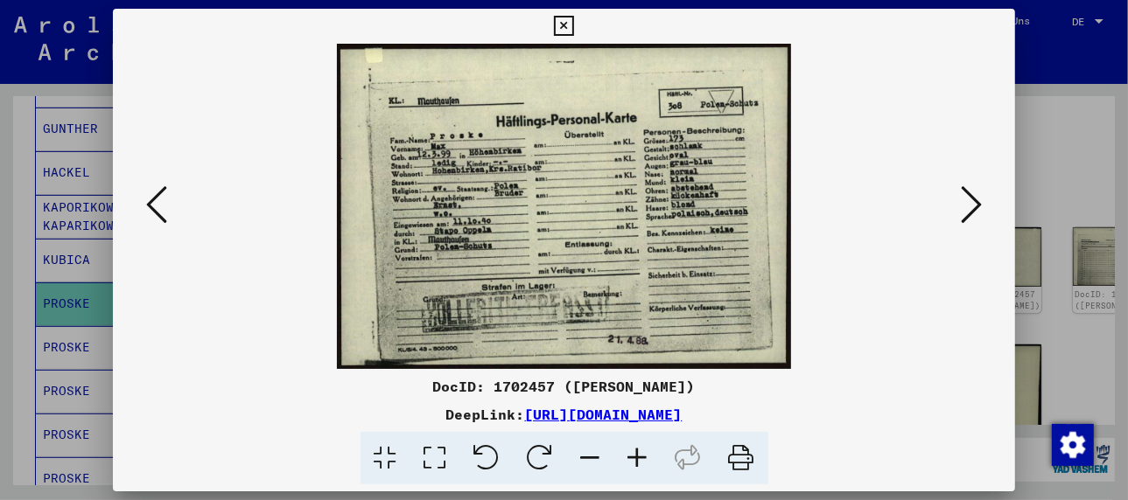
click at [633, 457] on icon at bounding box center [637, 458] width 47 height 53
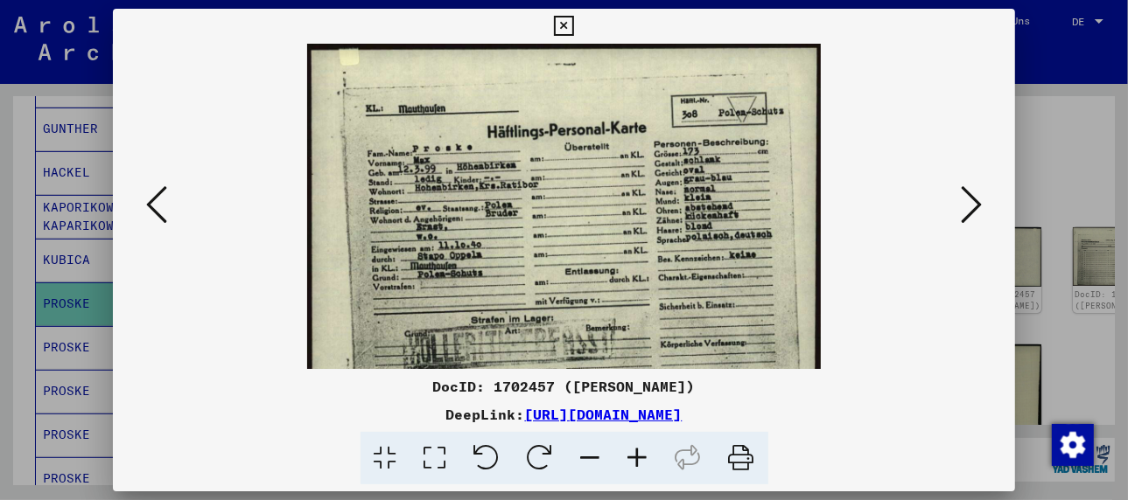
click at [633, 457] on icon at bounding box center [637, 458] width 47 height 53
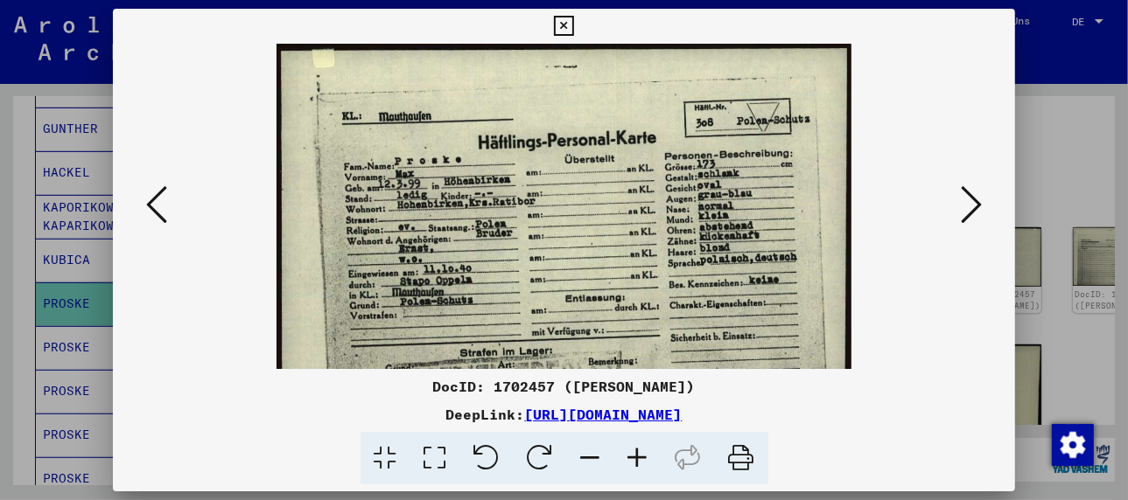
click at [633, 457] on icon at bounding box center [637, 458] width 47 height 53
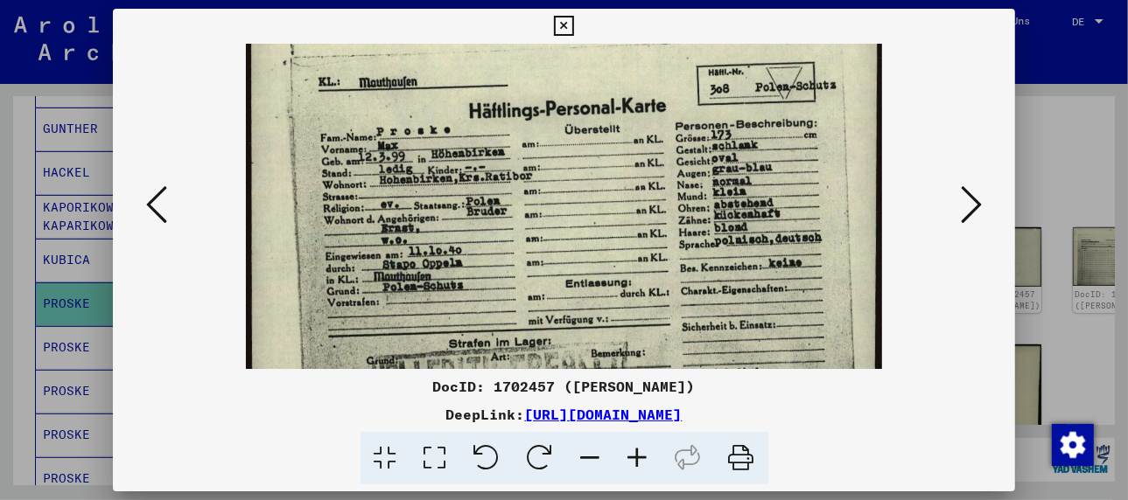
scroll to position [52, 0]
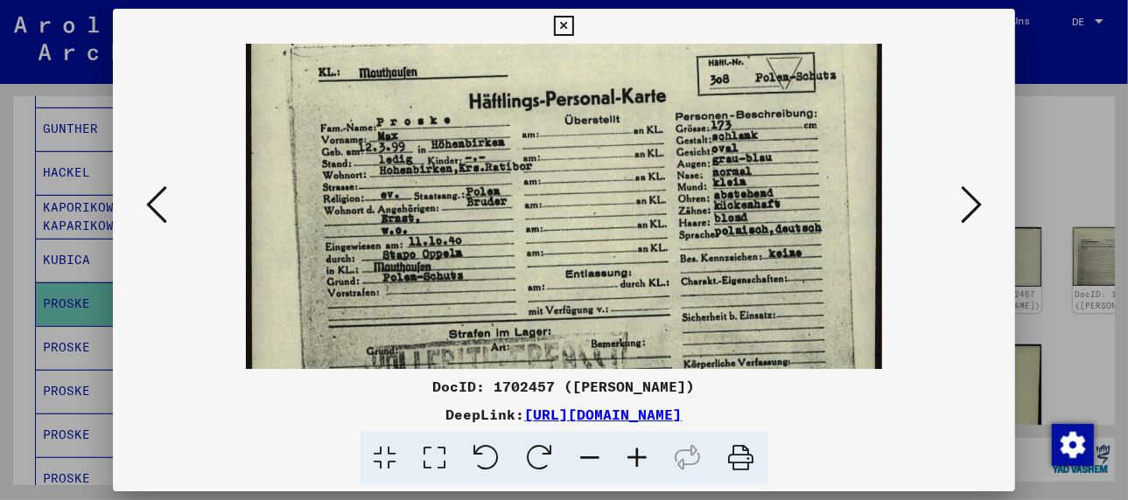
drag, startPoint x: 512, startPoint y: 299, endPoint x: 505, endPoint y: 241, distance: 58.2
click at [505, 241] on img at bounding box center [564, 220] width 636 height 457
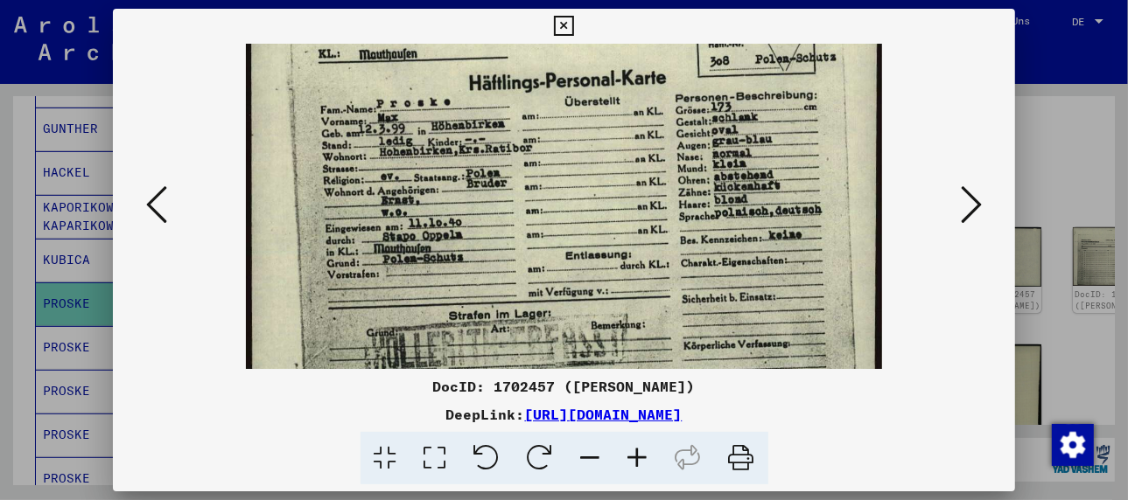
scroll to position [72, 0]
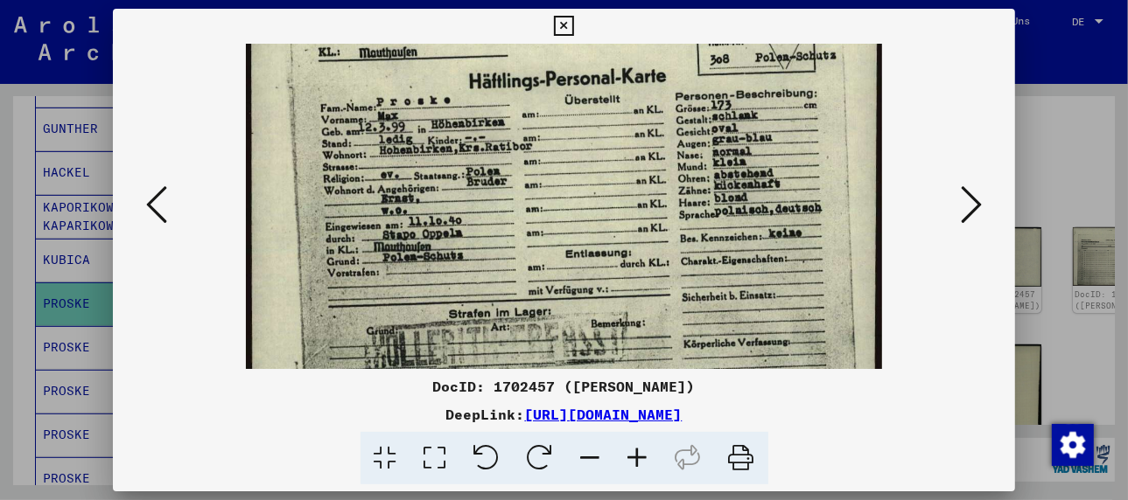
drag, startPoint x: 551, startPoint y: 277, endPoint x: 549, endPoint y: 253, distance: 24.6
click at [549, 253] on img at bounding box center [564, 200] width 636 height 457
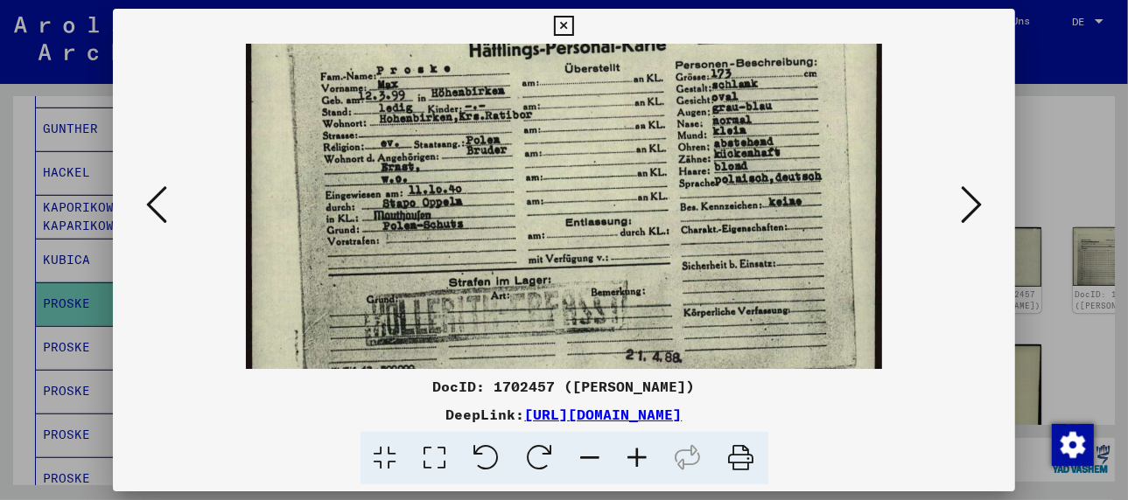
scroll to position [104, 0]
drag, startPoint x: 494, startPoint y: 283, endPoint x: 497, endPoint y: 243, distance: 39.5
click at [497, 243] on img at bounding box center [564, 168] width 636 height 457
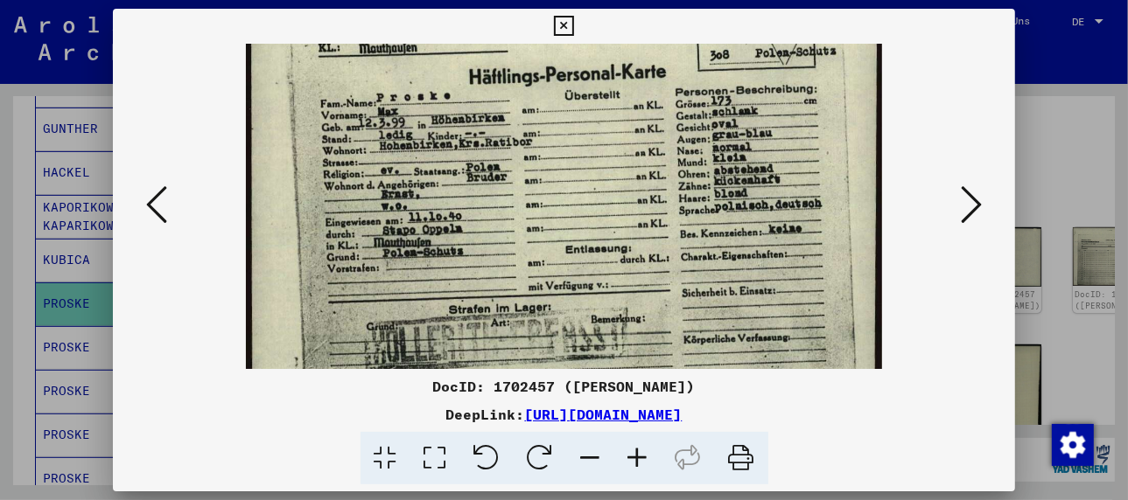
scroll to position [75, 0]
drag, startPoint x: 587, startPoint y: 303, endPoint x: 584, endPoint y: 337, distance: 34.3
click at [584, 337] on img at bounding box center [564, 197] width 636 height 457
click at [972, 200] on icon at bounding box center [971, 205] width 21 height 42
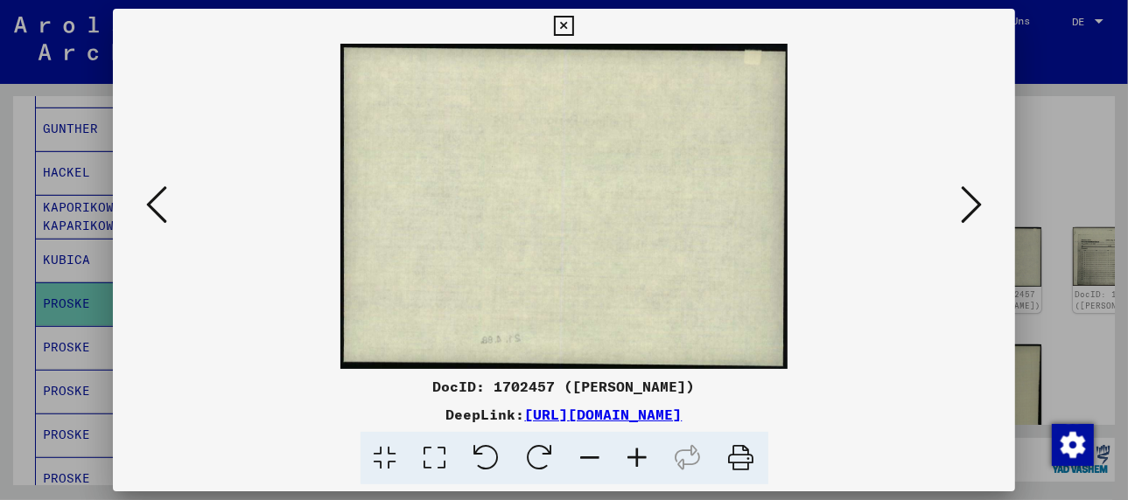
click at [971, 200] on icon at bounding box center [971, 205] width 21 height 42
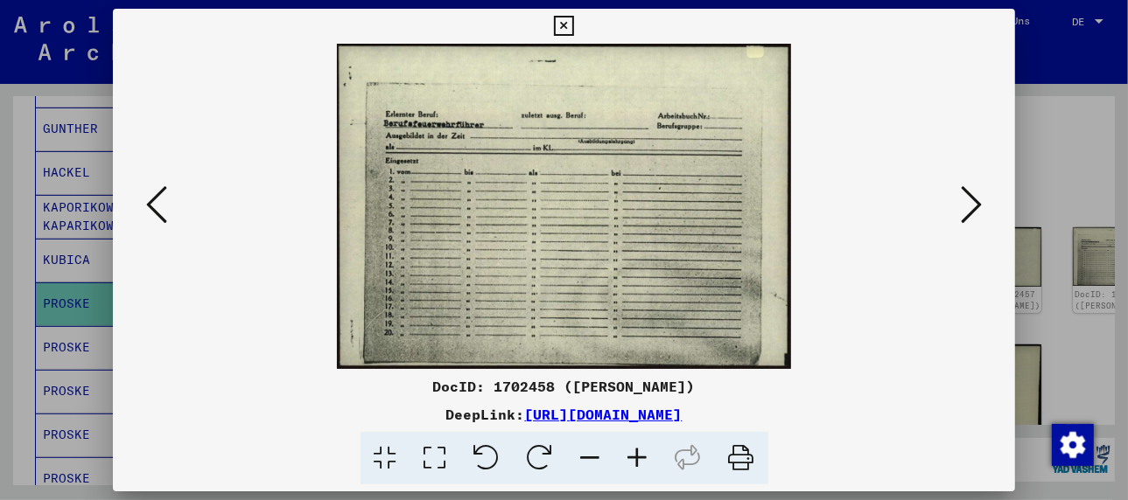
click at [971, 201] on icon at bounding box center [971, 205] width 21 height 42
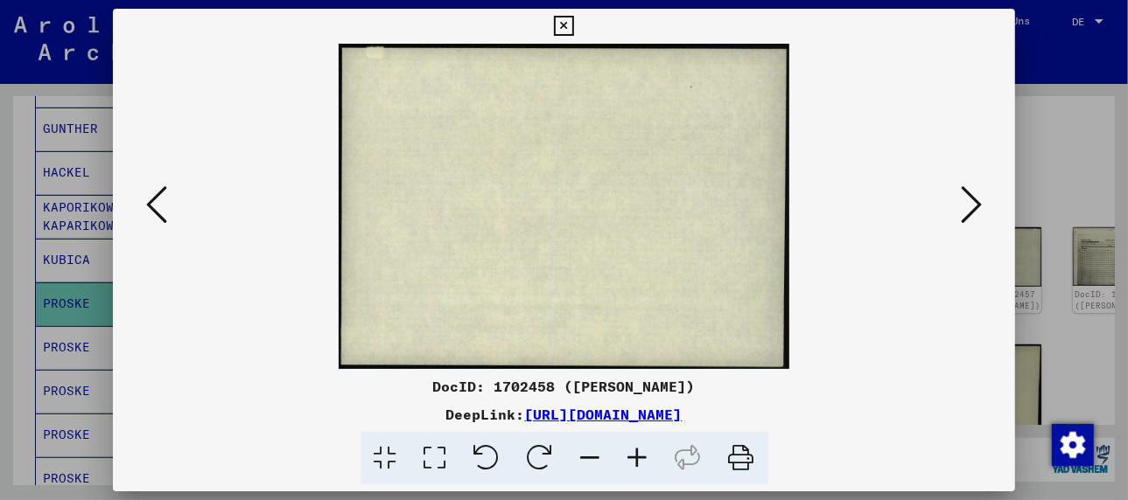
click at [971, 201] on icon at bounding box center [971, 205] width 21 height 42
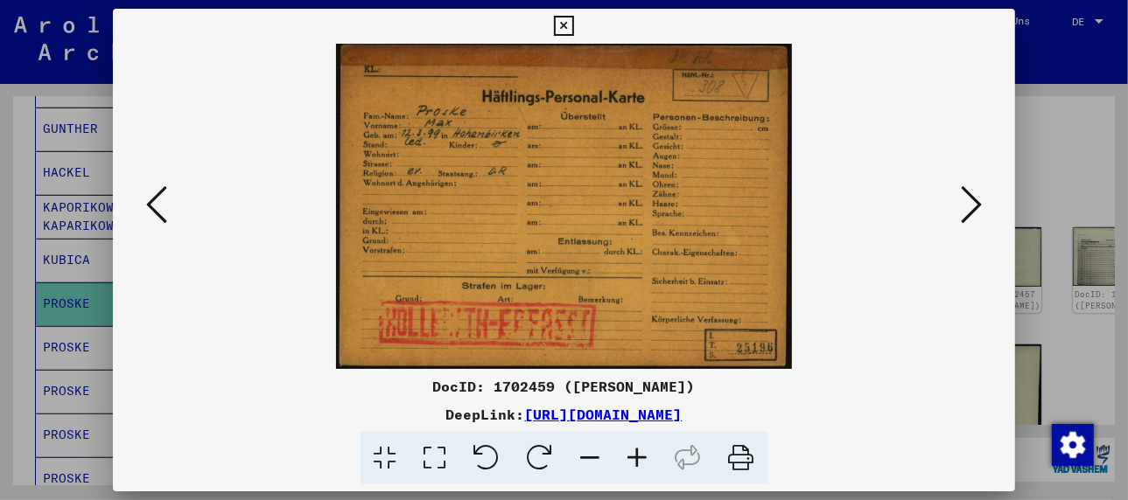
click at [971, 201] on icon at bounding box center [971, 205] width 21 height 42
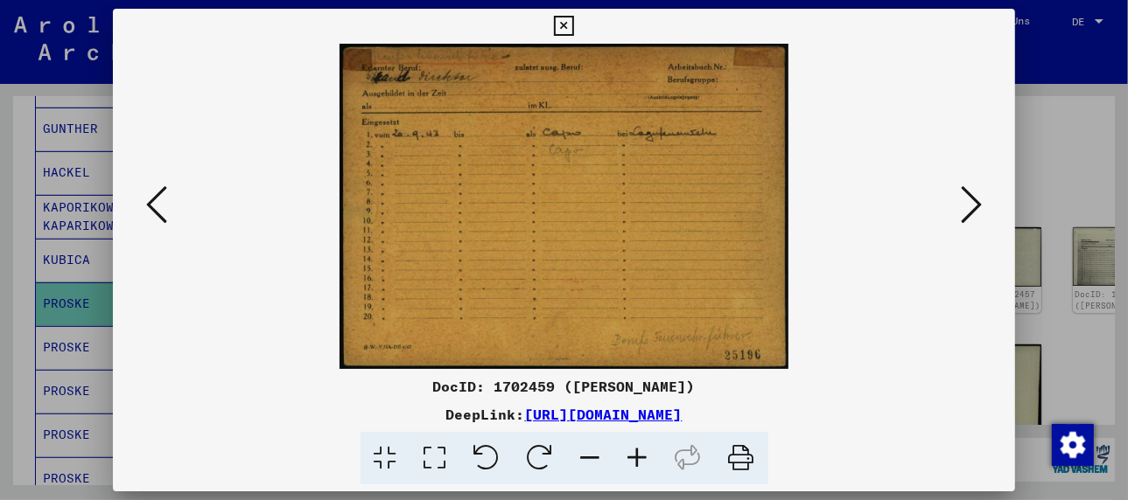
click at [971, 201] on icon at bounding box center [971, 205] width 21 height 42
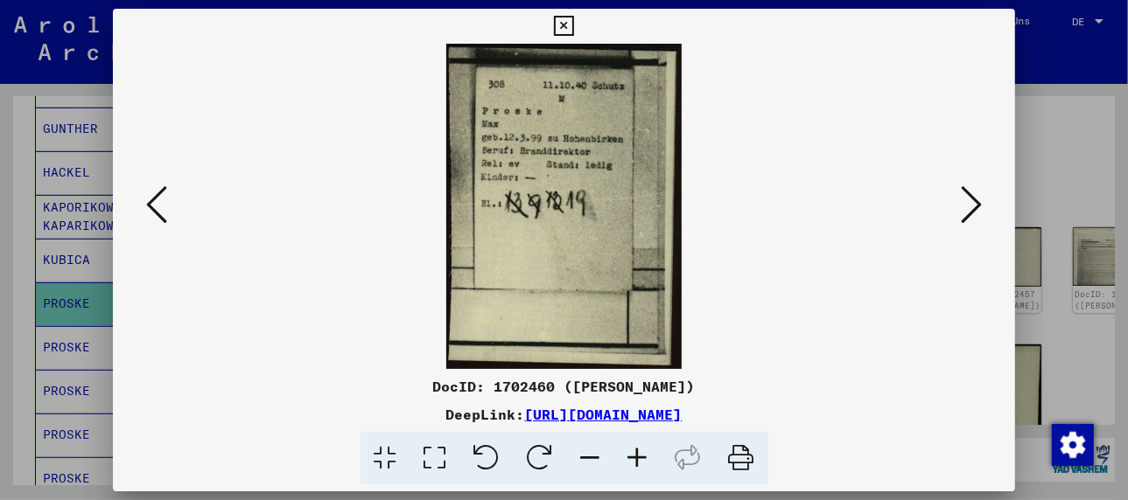
click at [971, 201] on icon at bounding box center [971, 205] width 21 height 42
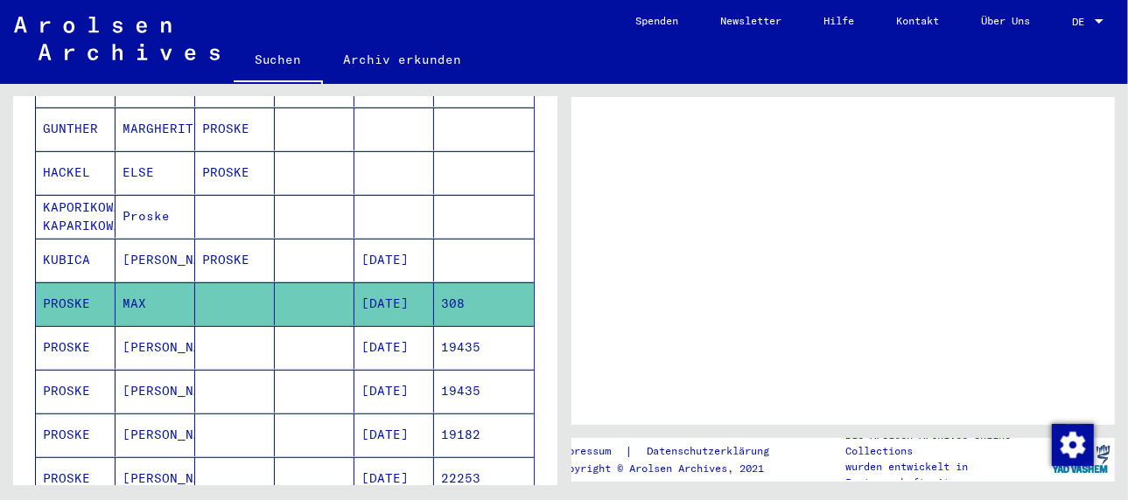
scroll to position [437, 0]
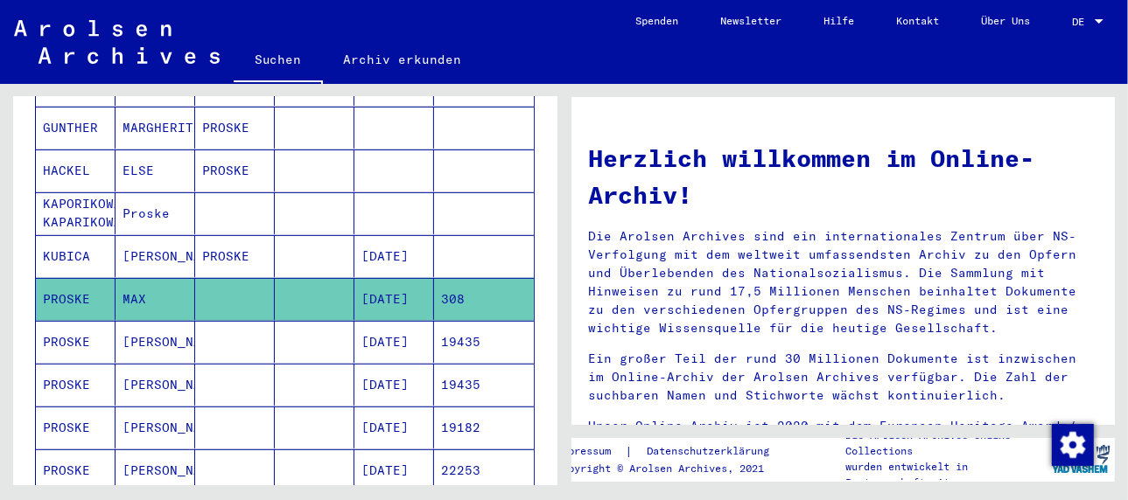
click at [150, 321] on mat-cell "[PERSON_NAME]" at bounding box center [155, 342] width 80 height 42
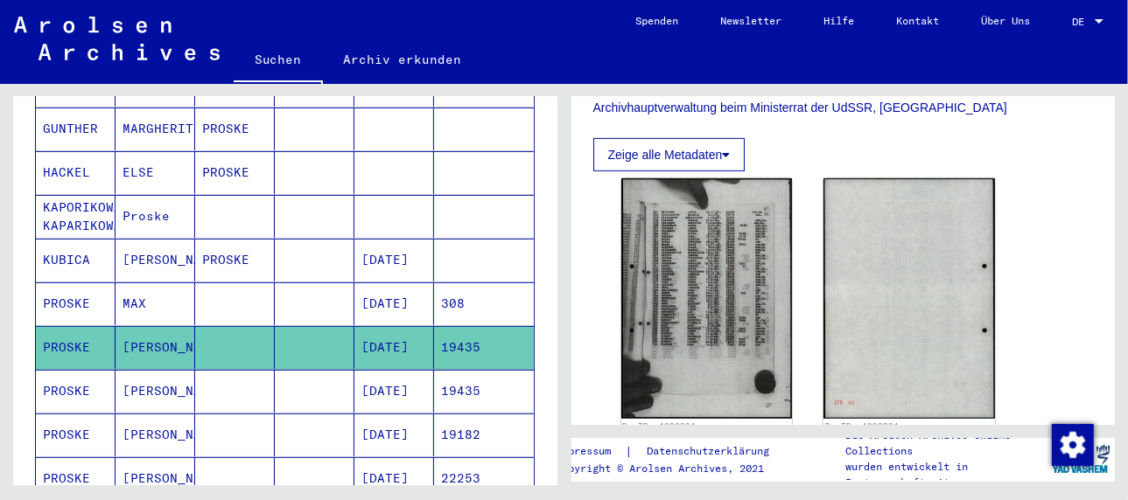
scroll to position [525, 0]
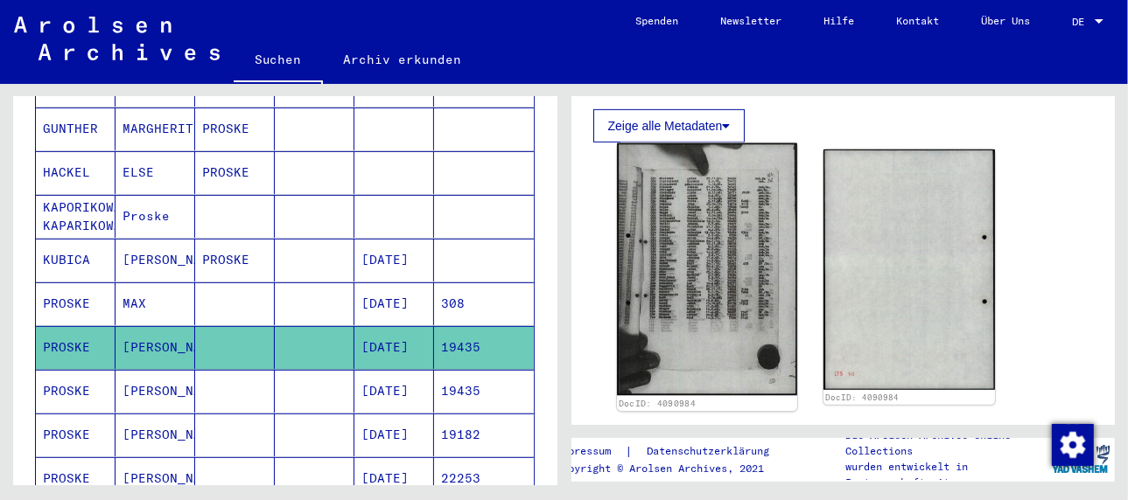
click at [724, 262] on img at bounding box center [707, 269] width 180 height 253
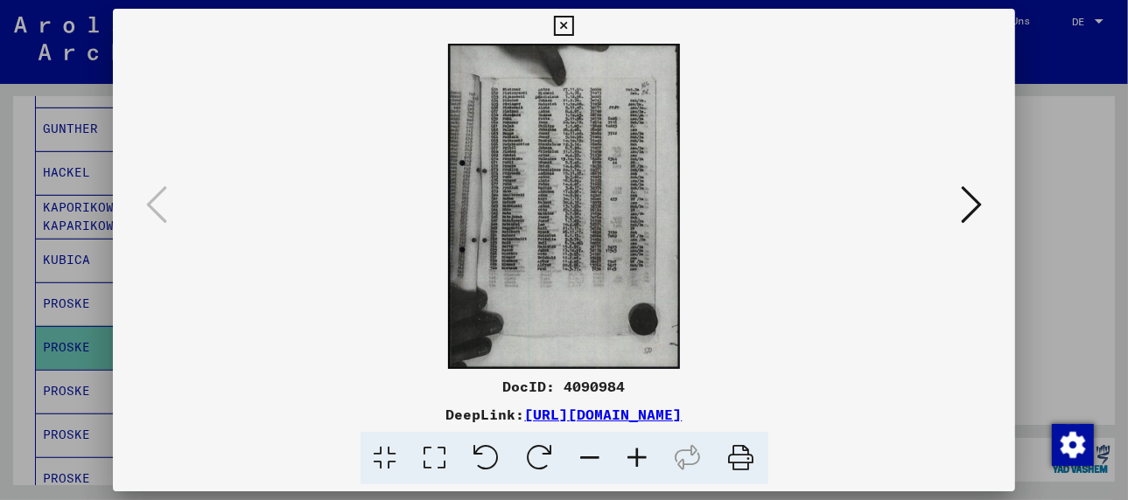
click at [640, 453] on icon at bounding box center [637, 458] width 47 height 53
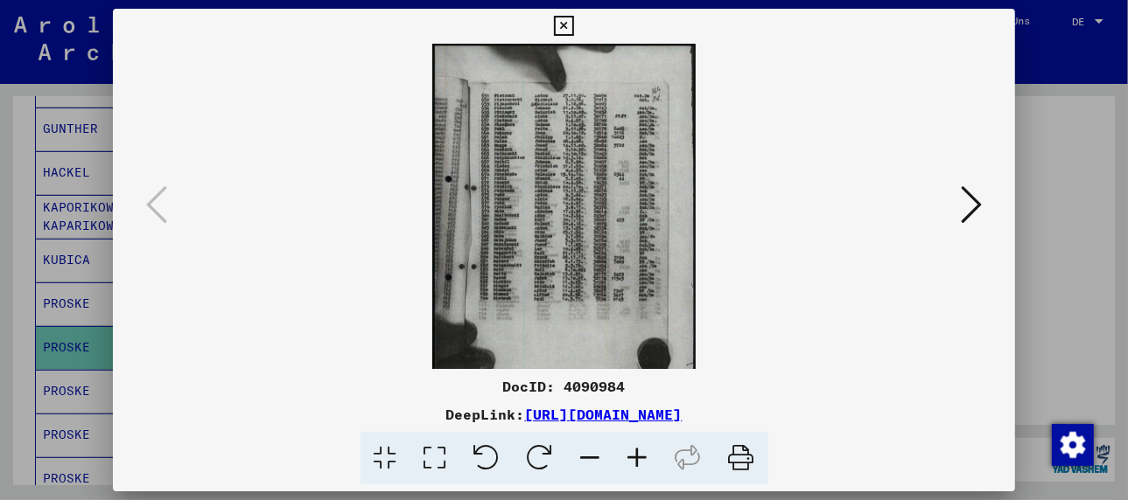
click at [640, 453] on icon at bounding box center [637, 458] width 47 height 53
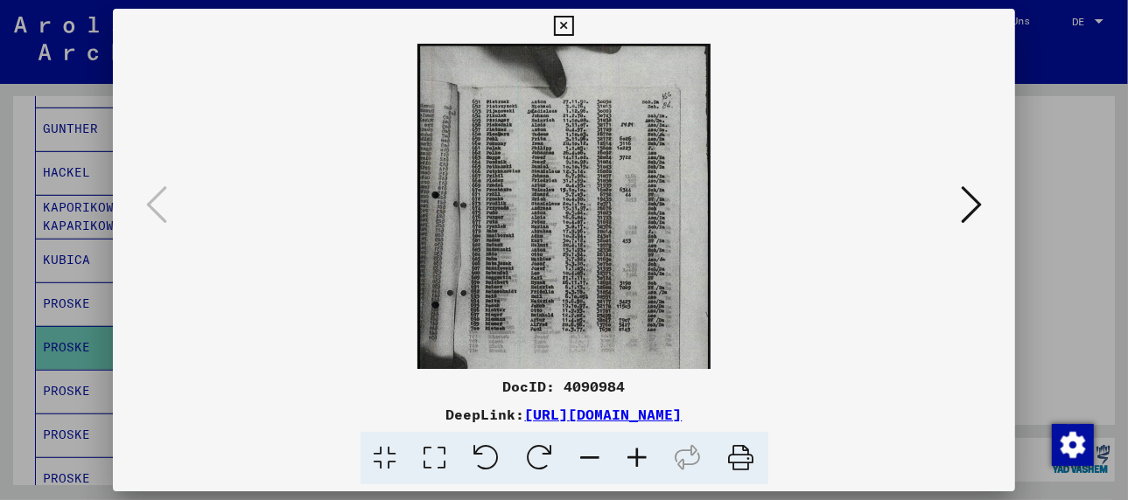
click at [640, 453] on icon at bounding box center [637, 458] width 47 height 53
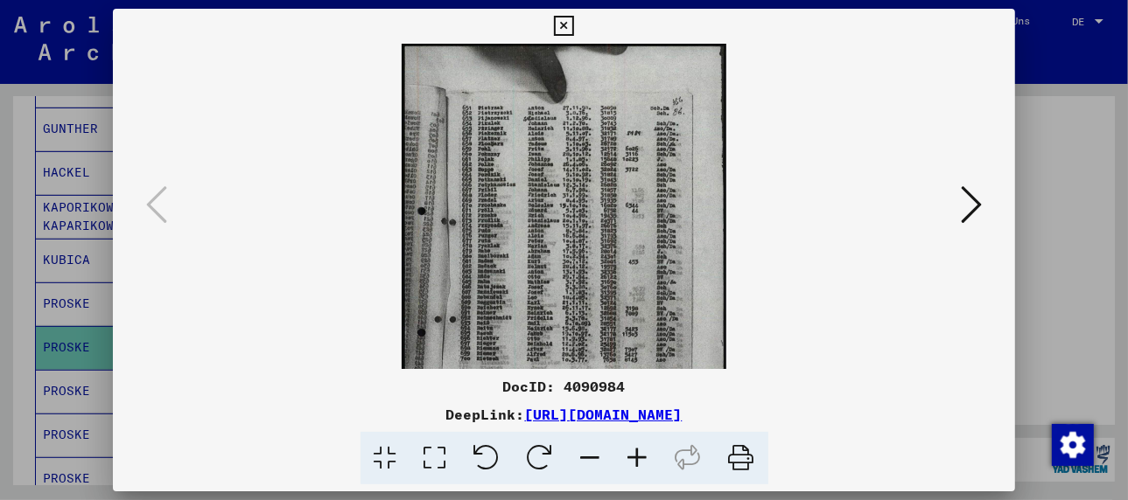
click at [640, 453] on icon at bounding box center [637, 458] width 47 height 53
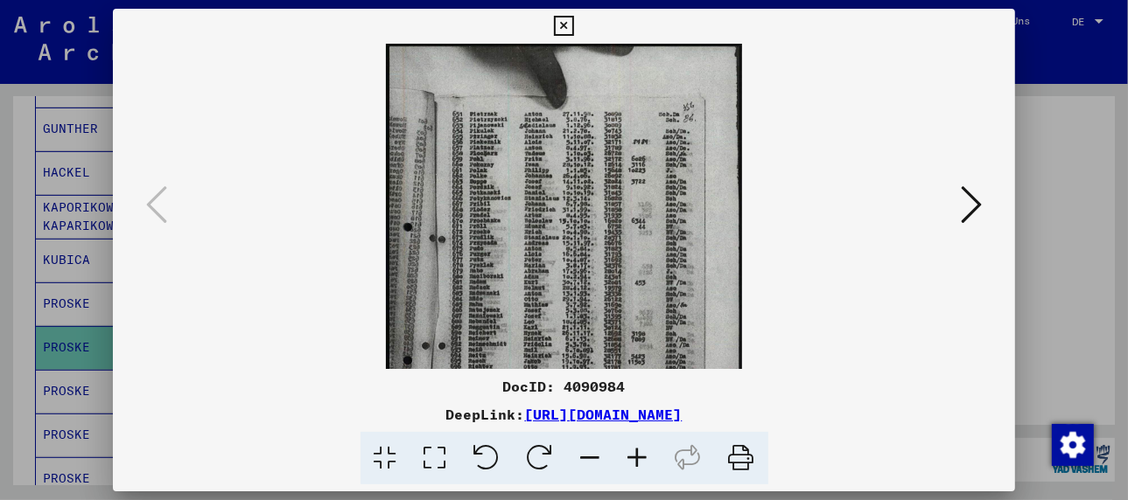
click at [640, 452] on icon at bounding box center [637, 458] width 47 height 53
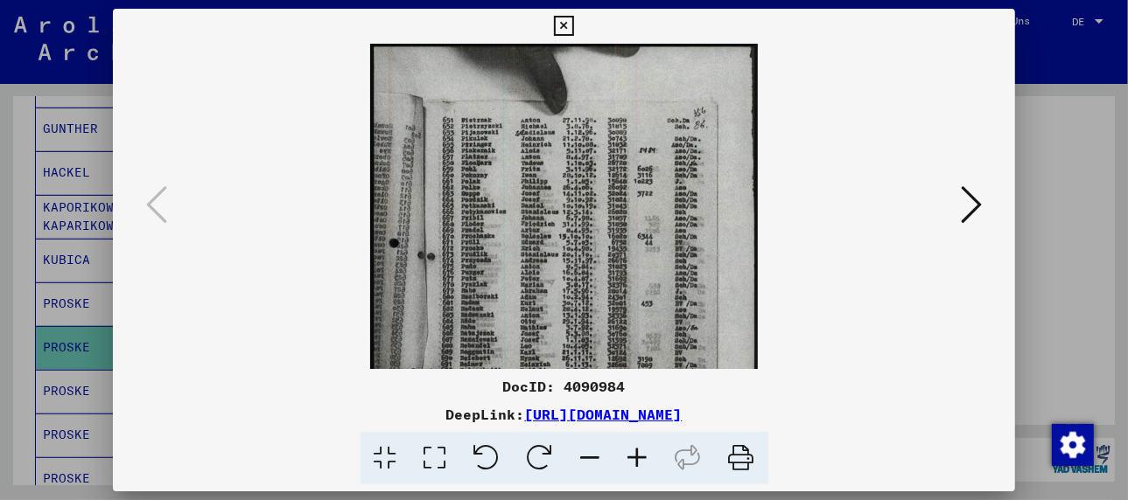
click at [640, 452] on icon at bounding box center [637, 458] width 47 height 53
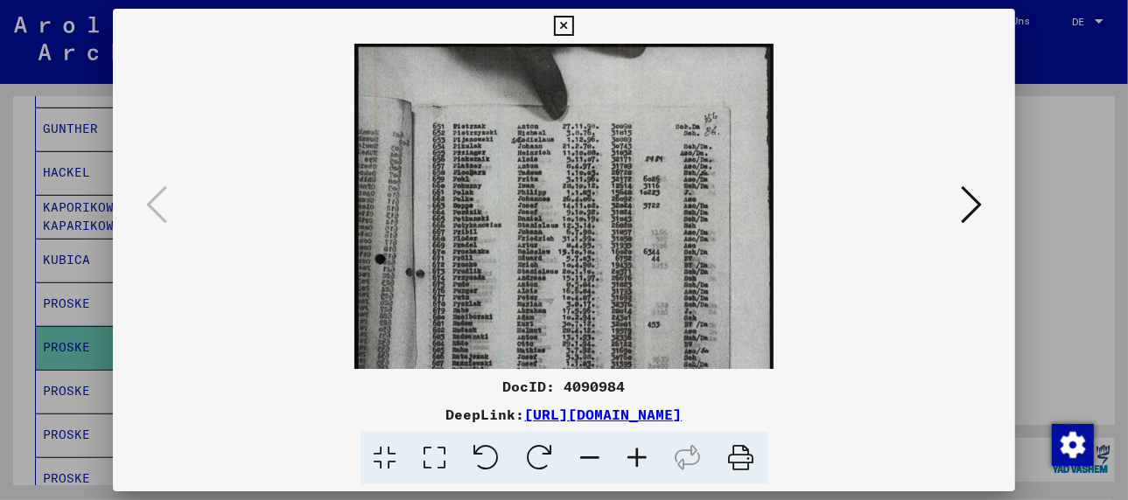
click at [640, 452] on icon at bounding box center [637, 458] width 47 height 53
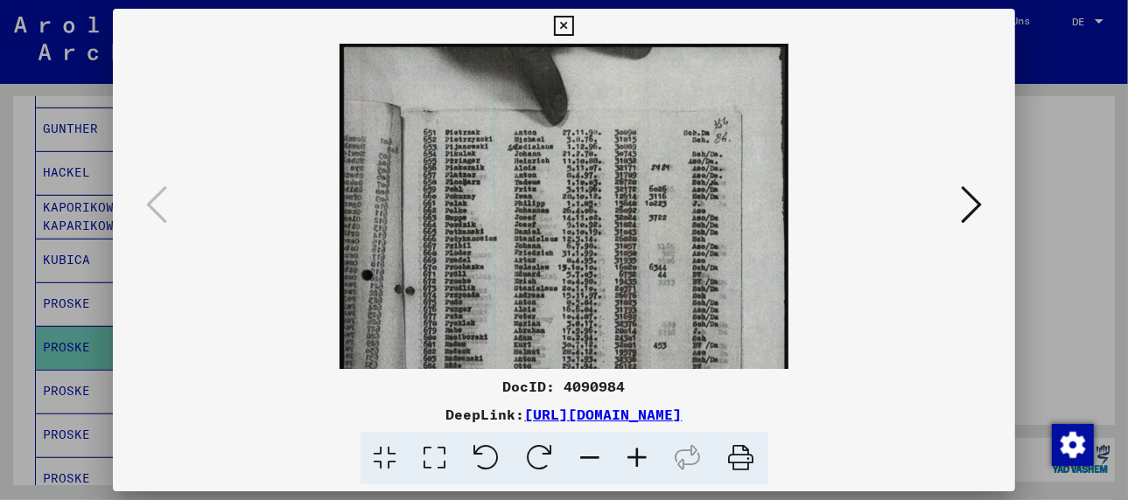
click at [640, 452] on icon at bounding box center [637, 458] width 47 height 53
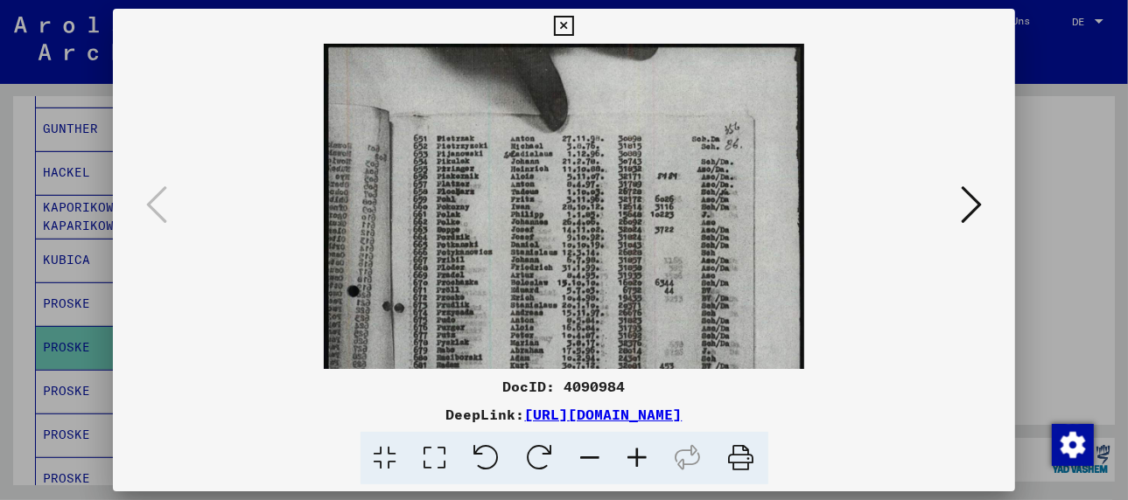
click at [640, 452] on icon at bounding box center [637, 458] width 47 height 53
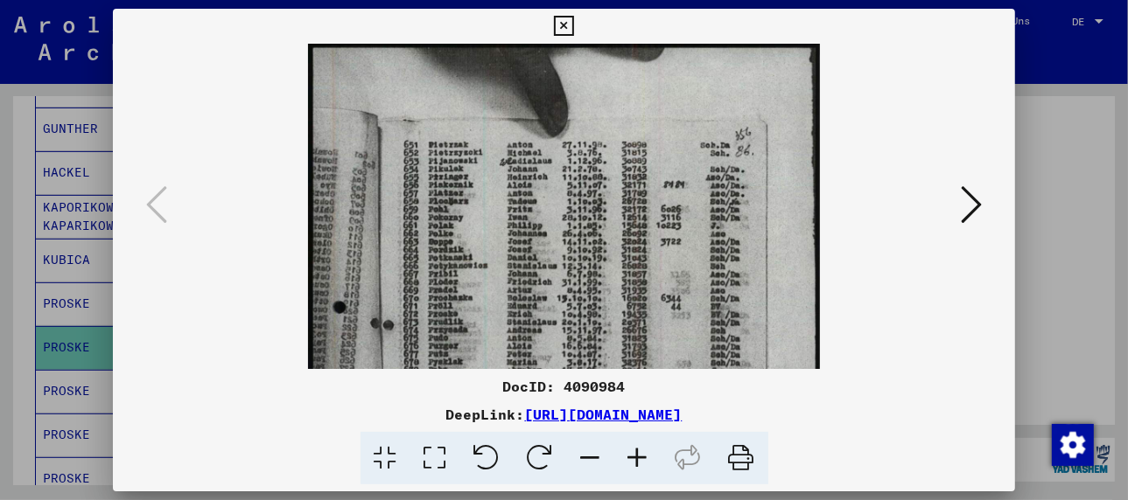
click at [640, 452] on icon at bounding box center [637, 458] width 47 height 53
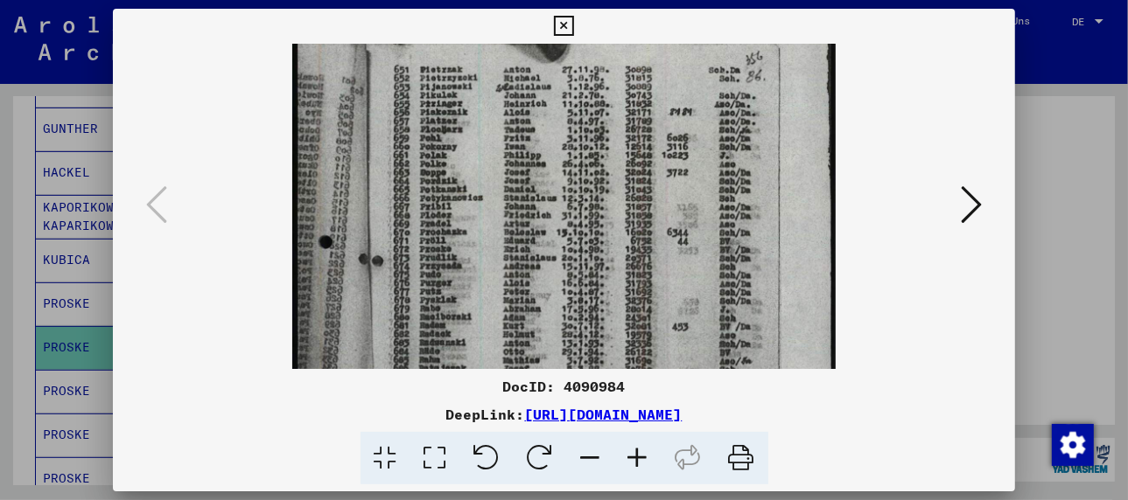
scroll to position [81, 0]
drag, startPoint x: 512, startPoint y: 274, endPoint x: 520, endPoint y: 185, distance: 89.6
click at [520, 185] on img at bounding box center [563, 343] width 543 height 763
click at [972, 195] on icon at bounding box center [971, 205] width 21 height 42
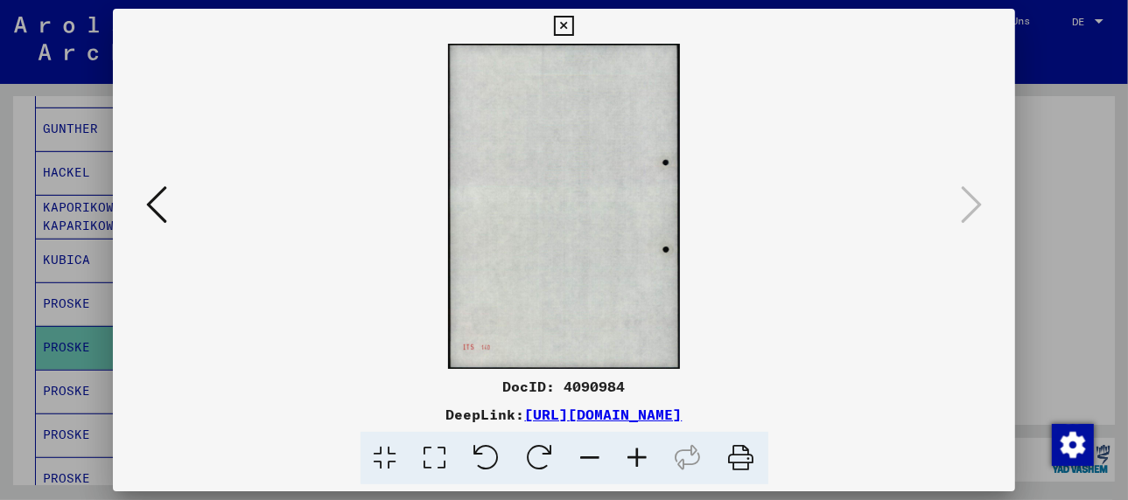
scroll to position [0, 0]
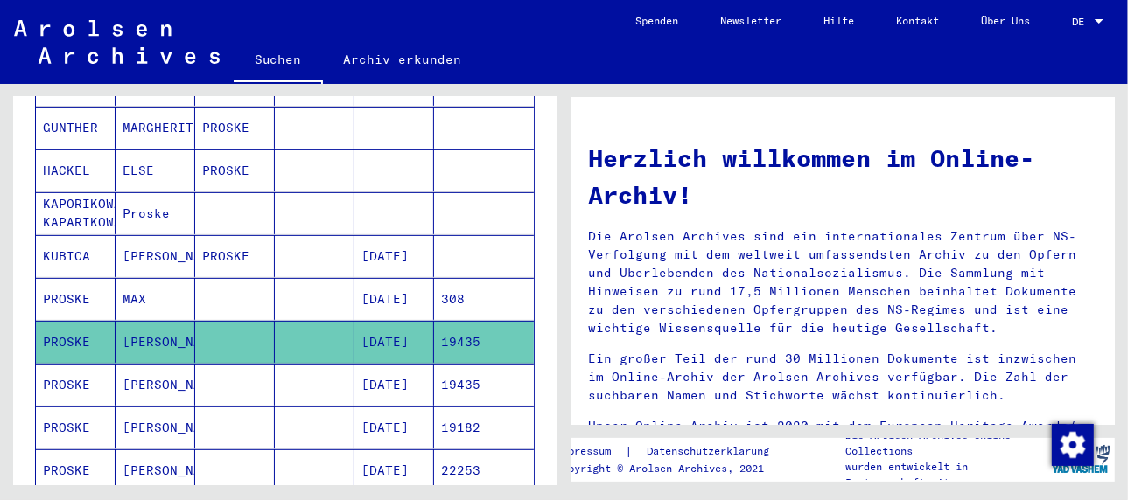
scroll to position [525, 0]
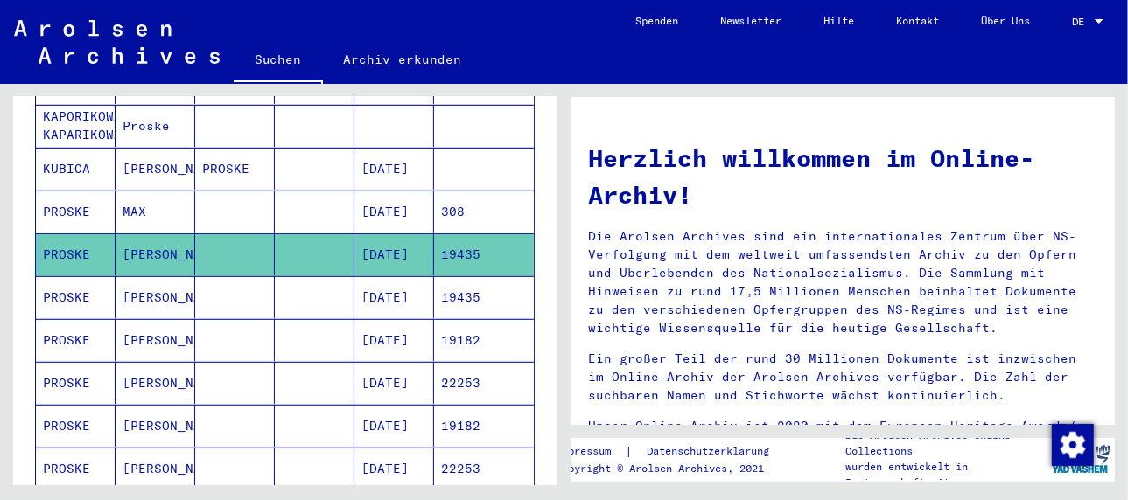
click at [151, 276] on mat-cell "[PERSON_NAME]" at bounding box center [155, 297] width 80 height 42
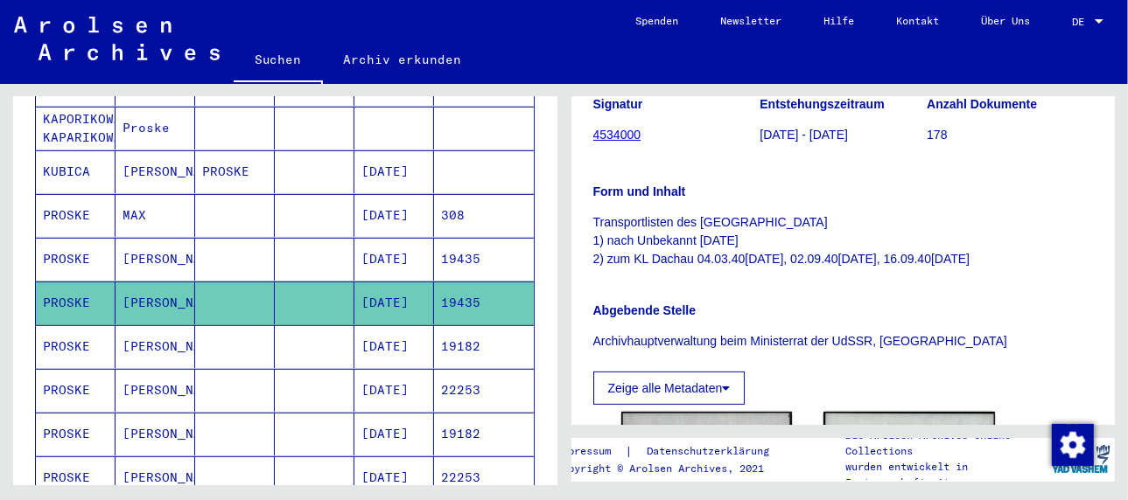
scroll to position [437, 0]
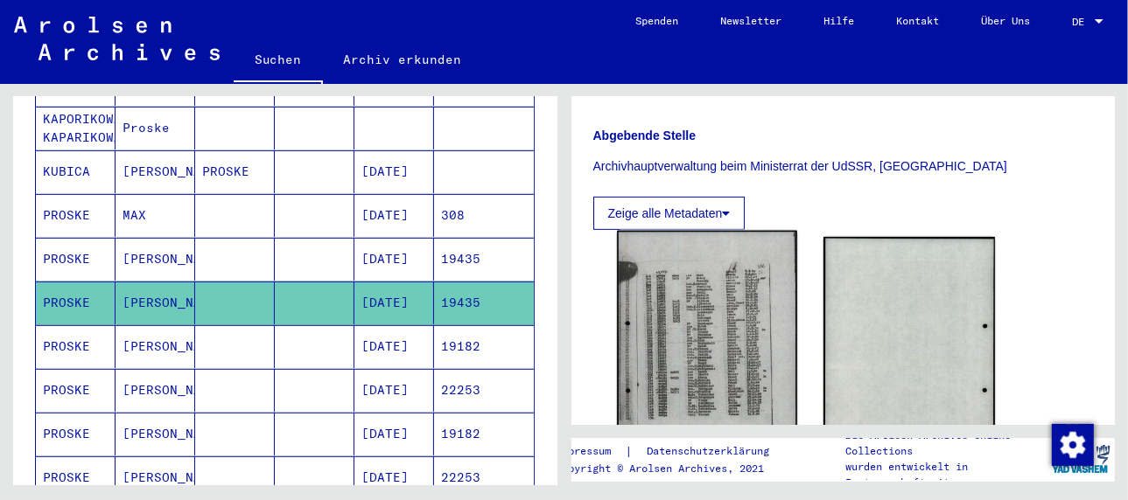
click at [709, 339] on img at bounding box center [707, 357] width 180 height 253
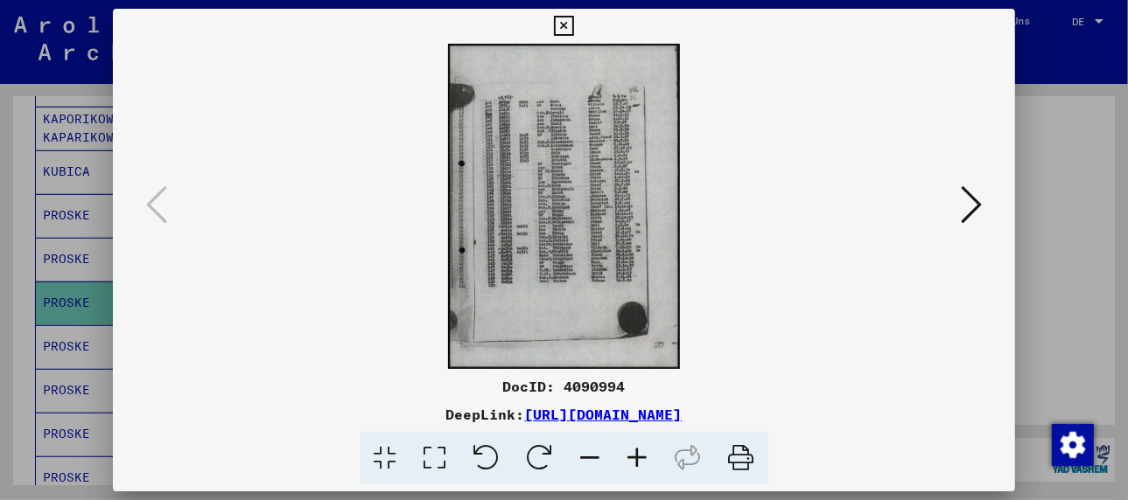
click at [633, 452] on icon at bounding box center [637, 458] width 47 height 53
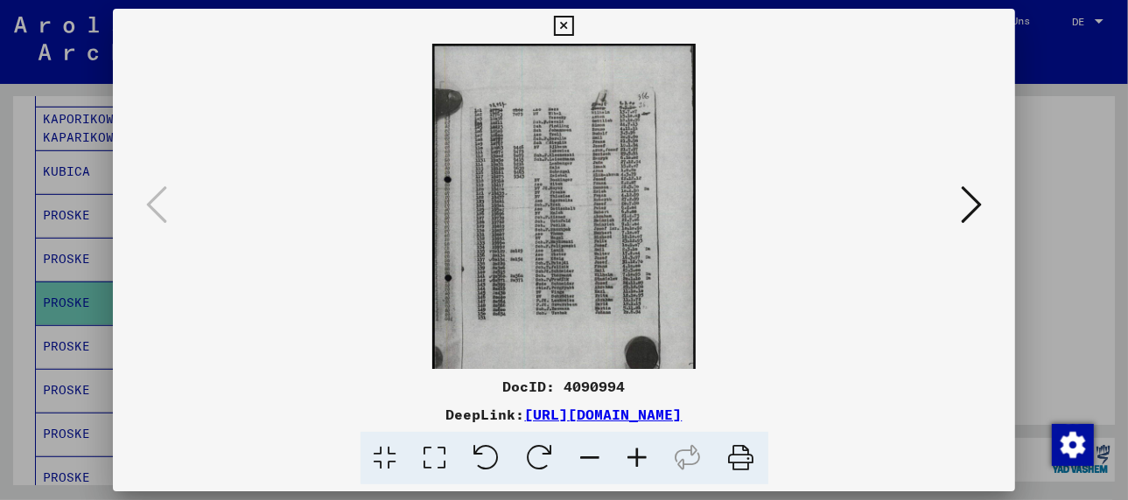
click at [633, 452] on icon at bounding box center [637, 458] width 47 height 53
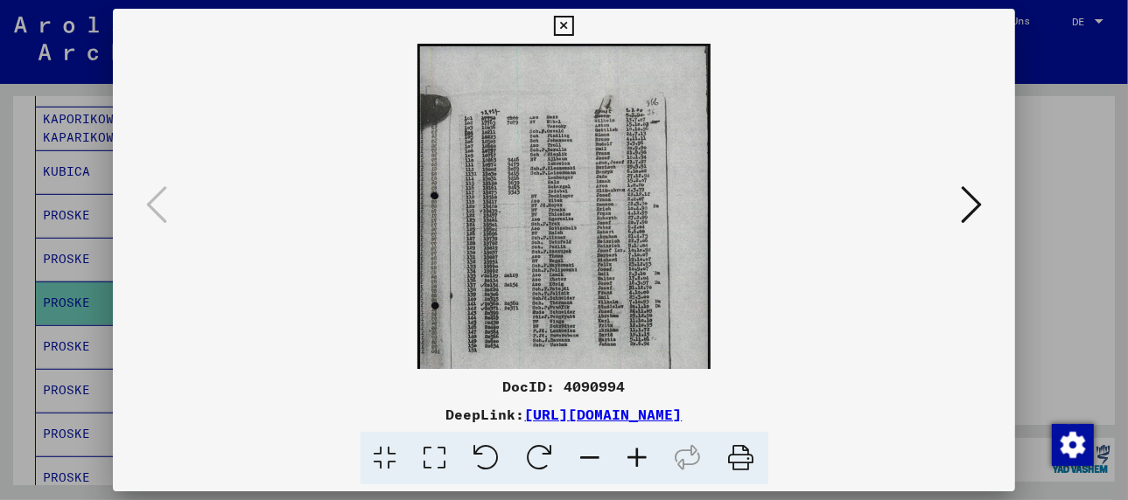
click at [633, 452] on icon at bounding box center [637, 458] width 47 height 53
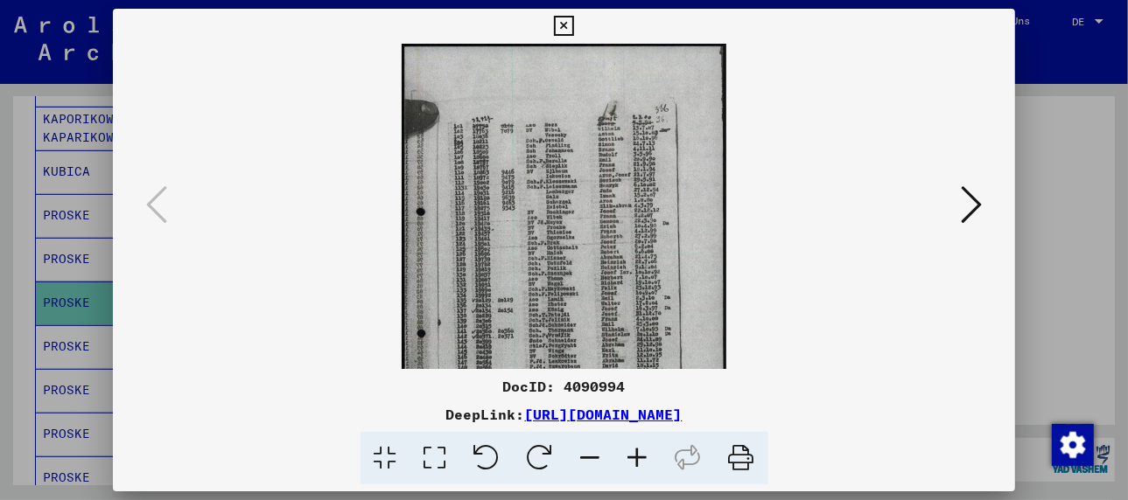
click at [633, 452] on icon at bounding box center [637, 458] width 47 height 53
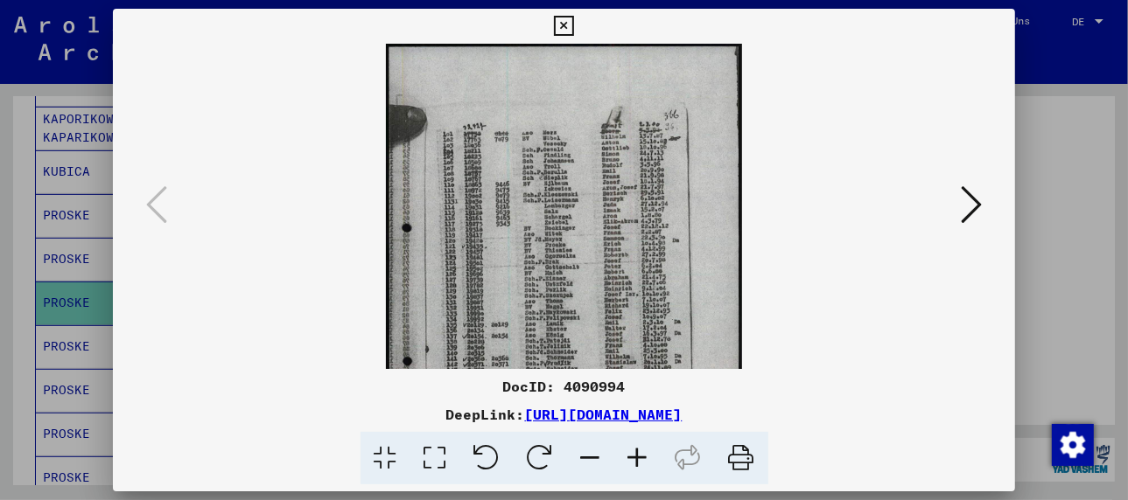
click at [633, 451] on icon at bounding box center [637, 458] width 47 height 53
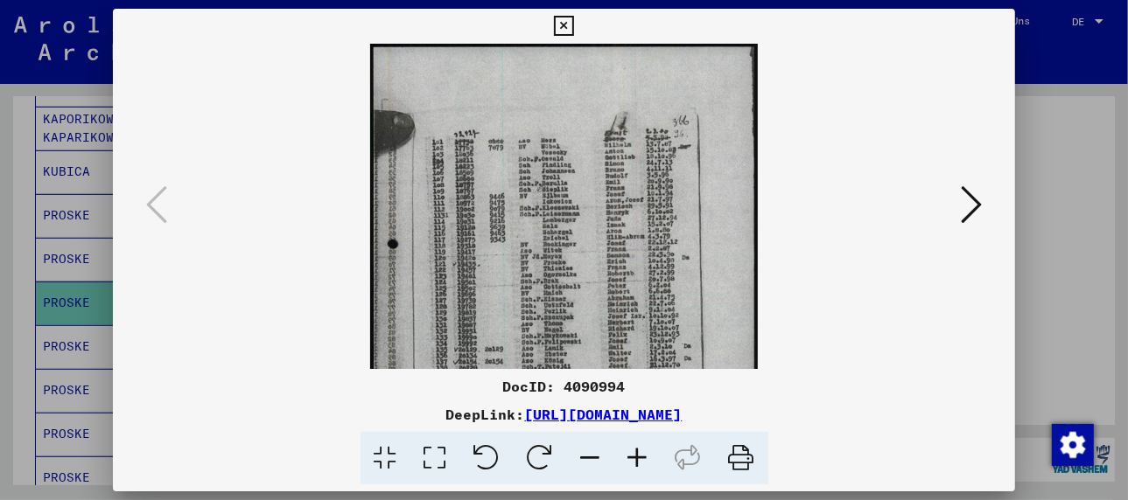
click at [633, 451] on icon at bounding box center [637, 458] width 47 height 53
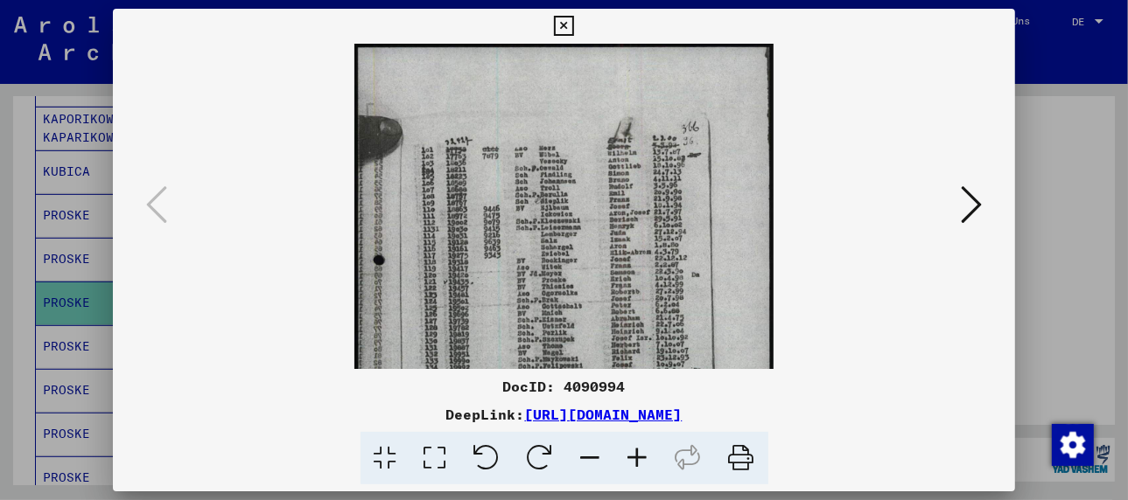
click at [633, 451] on icon at bounding box center [637, 458] width 47 height 53
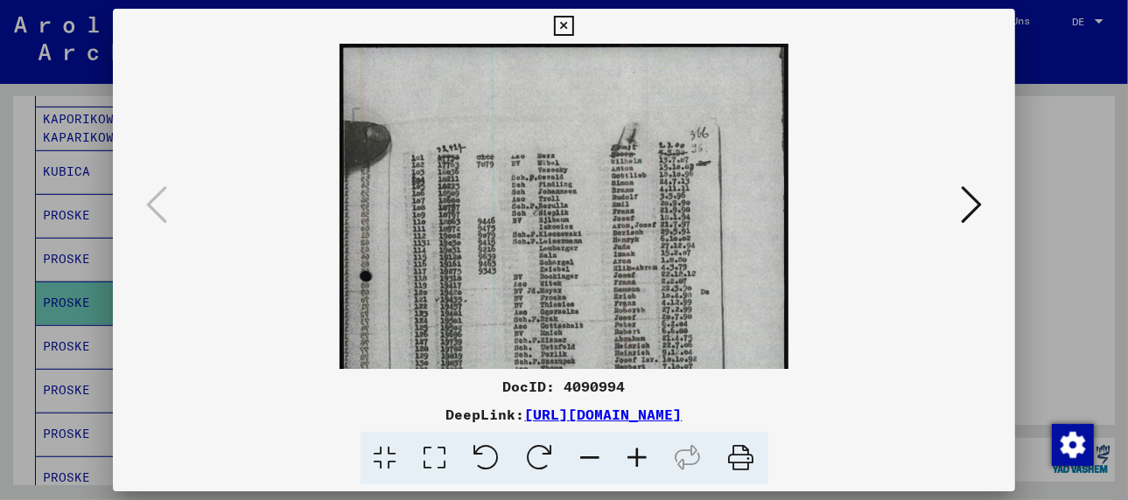
click at [633, 451] on icon at bounding box center [637, 458] width 47 height 53
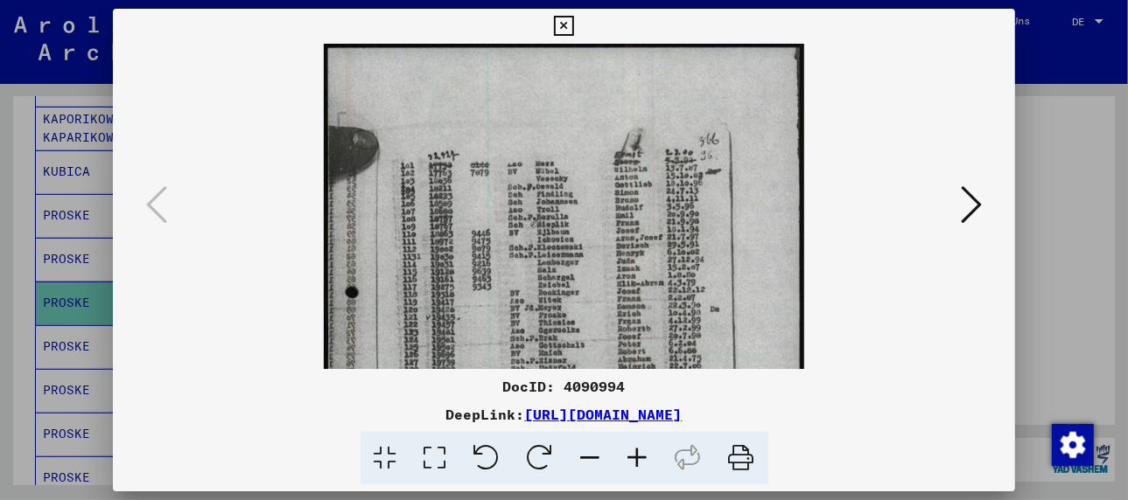
click at [633, 451] on icon at bounding box center [637, 458] width 47 height 53
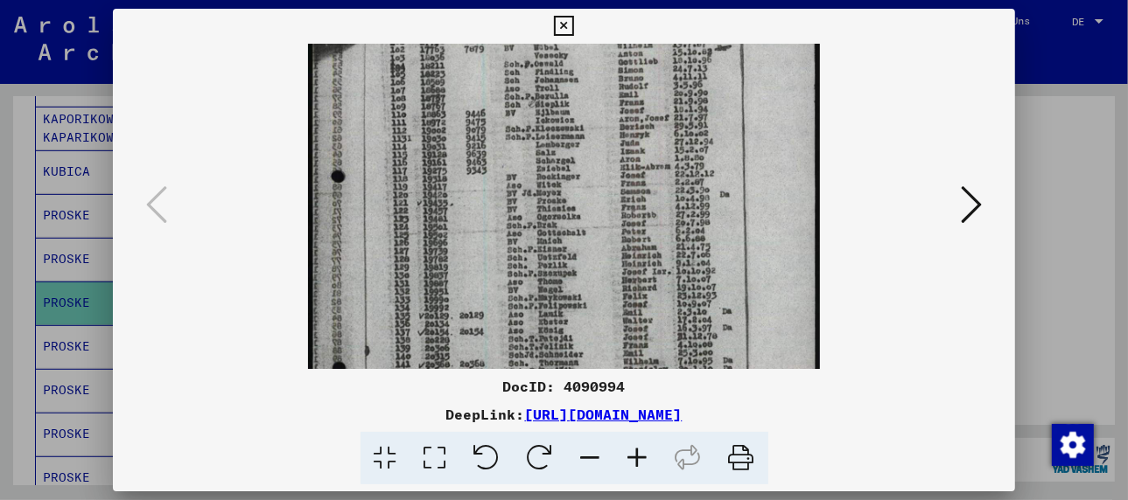
scroll to position [134, 0]
drag, startPoint x: 621, startPoint y: 299, endPoint x: 606, endPoint y: 164, distance: 136.4
click at [606, 164] on img at bounding box center [564, 269] width 512 height 719
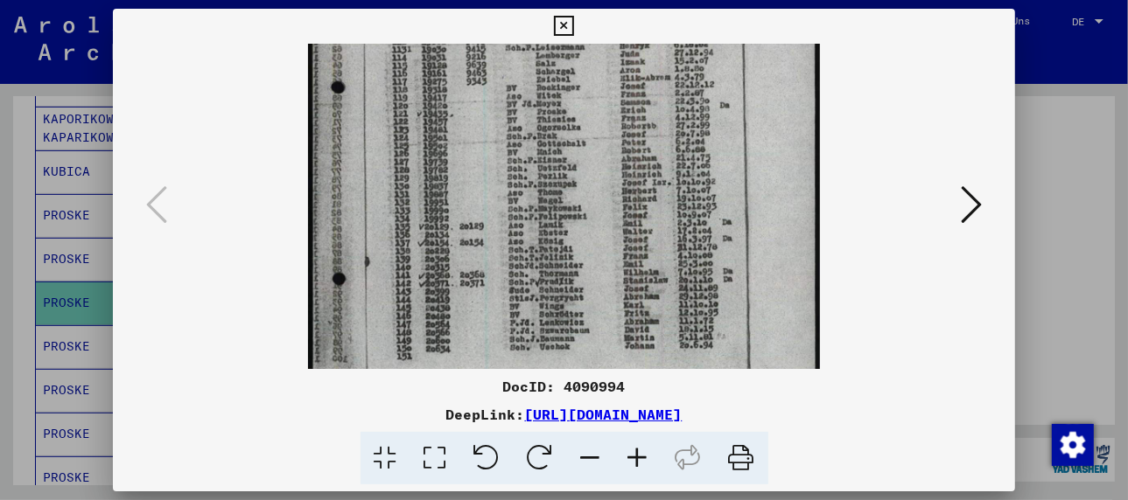
scroll to position [237, 0]
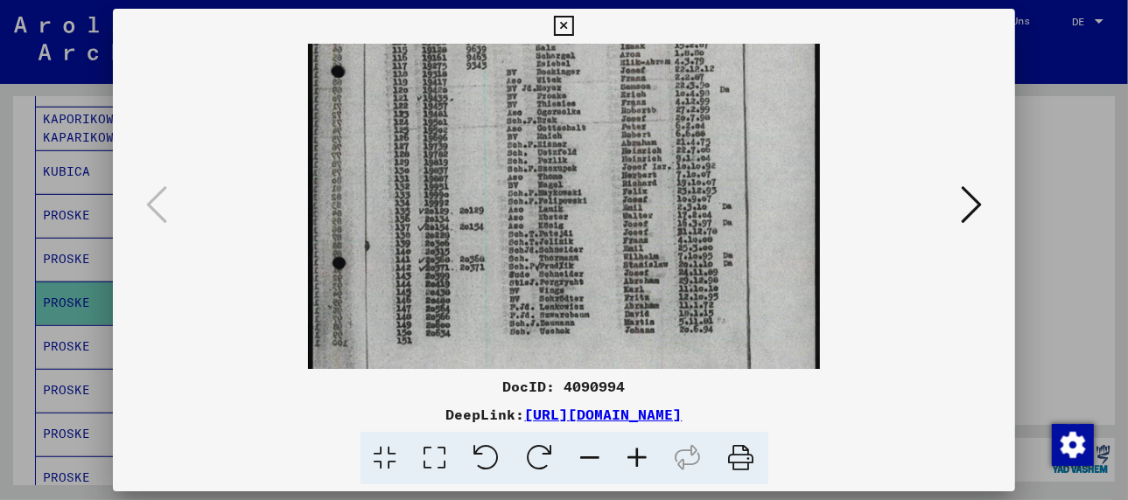
drag, startPoint x: 589, startPoint y: 319, endPoint x: 608, endPoint y: 211, distance: 110.2
click at [608, 211] on img at bounding box center [564, 166] width 512 height 719
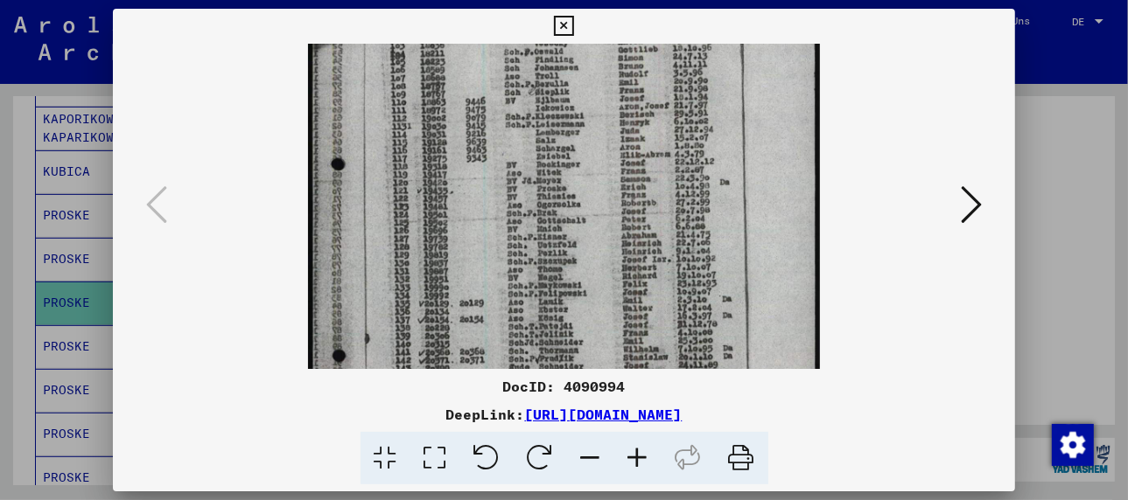
drag, startPoint x: 584, startPoint y: 209, endPoint x: 591, endPoint y: 311, distance: 102.6
click at [591, 311] on img at bounding box center [564, 258] width 512 height 719
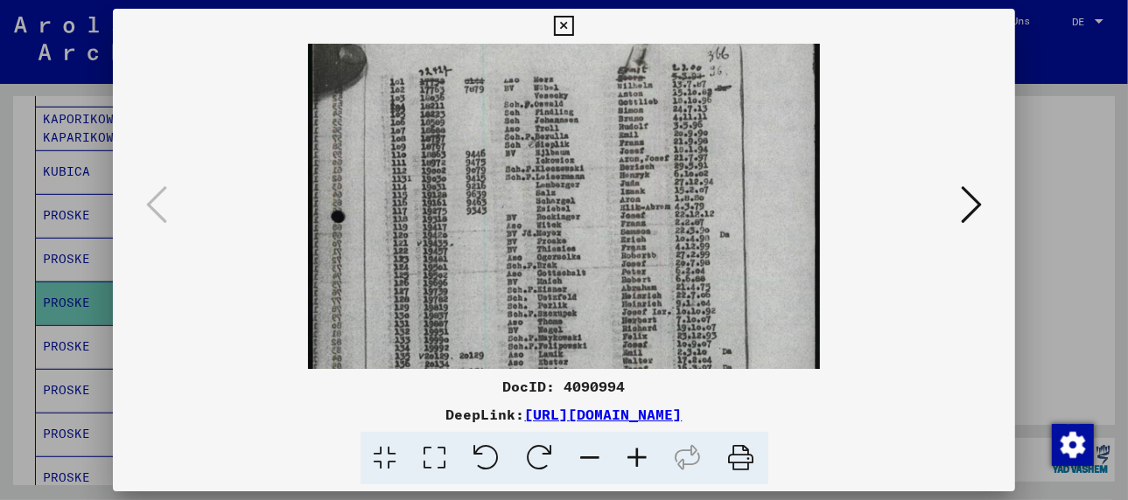
scroll to position [70, 0]
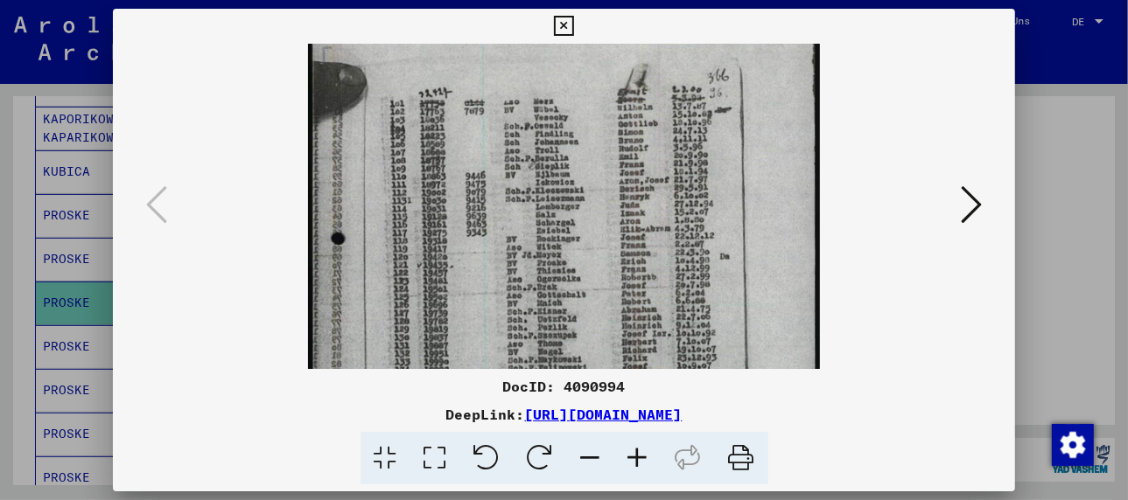
drag, startPoint x: 598, startPoint y: 166, endPoint x: 599, endPoint y: 229, distance: 63.0
click at [599, 229] on img at bounding box center [564, 333] width 512 height 719
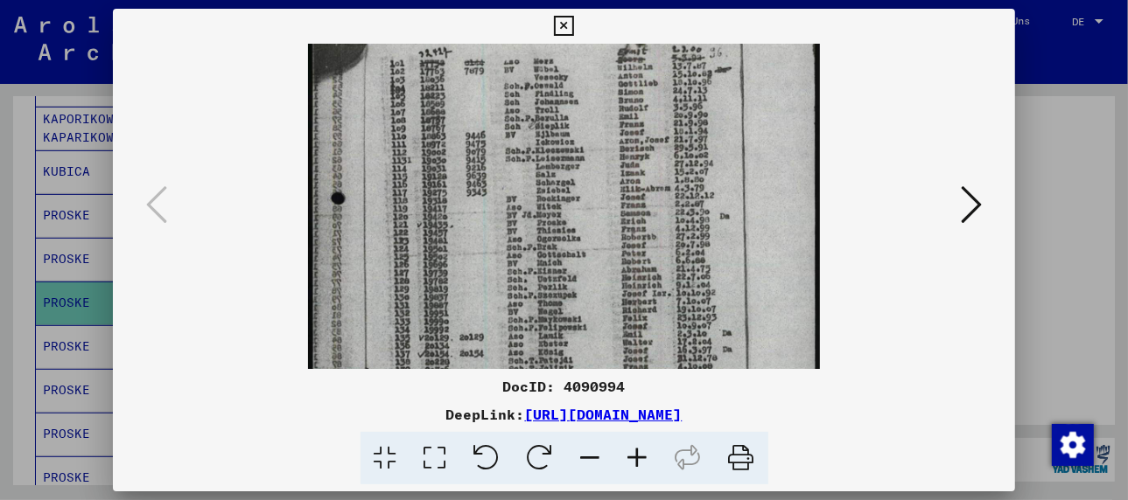
scroll to position [115, 0]
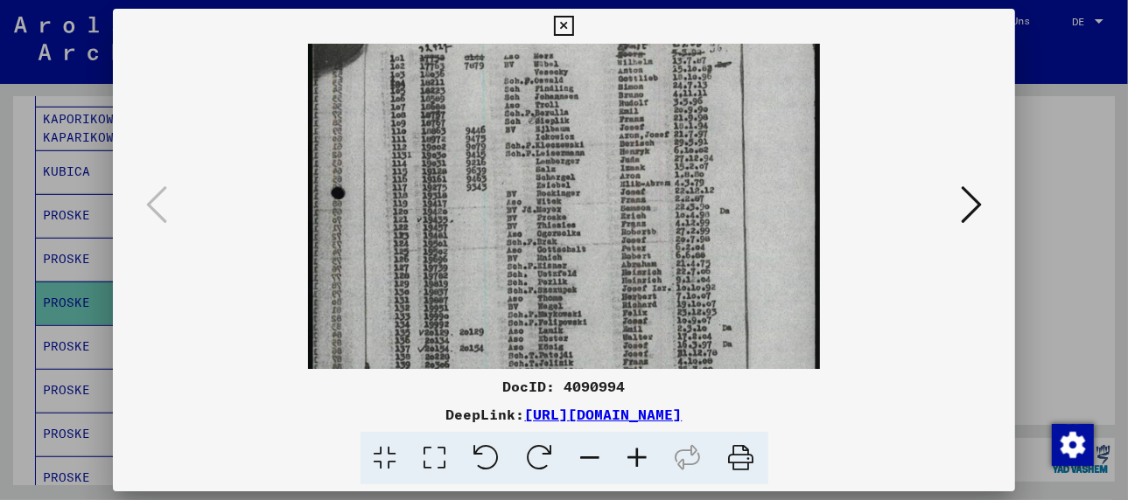
drag, startPoint x: 587, startPoint y: 256, endPoint x: 591, endPoint y: 206, distance: 50.0
click at [591, 206] on img at bounding box center [564, 287] width 512 height 719
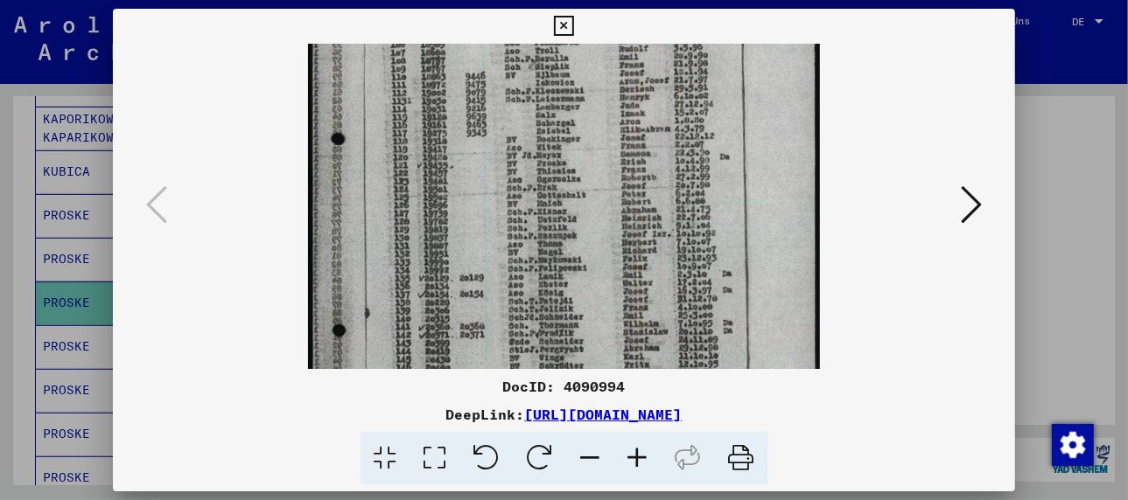
scroll to position [171, 0]
drag, startPoint x: 594, startPoint y: 275, endPoint x: 596, endPoint y: 208, distance: 66.5
click at [596, 208] on img at bounding box center [564, 232] width 512 height 719
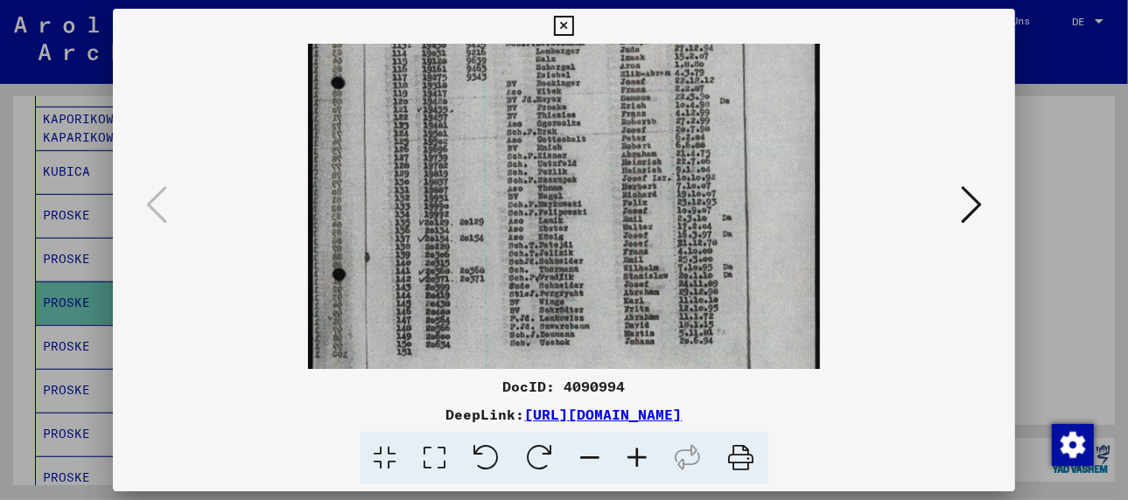
scroll to position [230, 0]
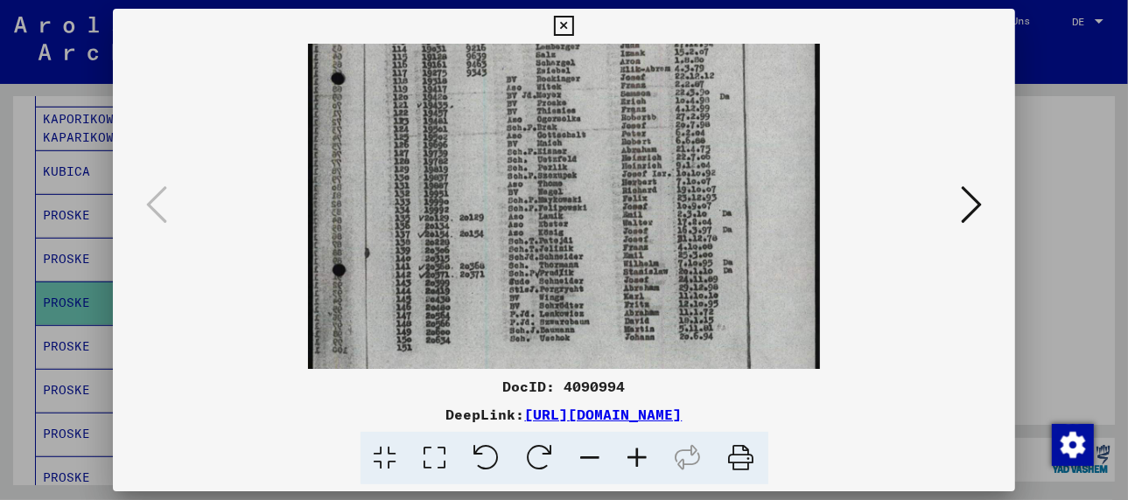
drag, startPoint x: 594, startPoint y: 290, endPoint x: 594, endPoint y: 221, distance: 68.2
click at [594, 221] on img at bounding box center [564, 173] width 512 height 719
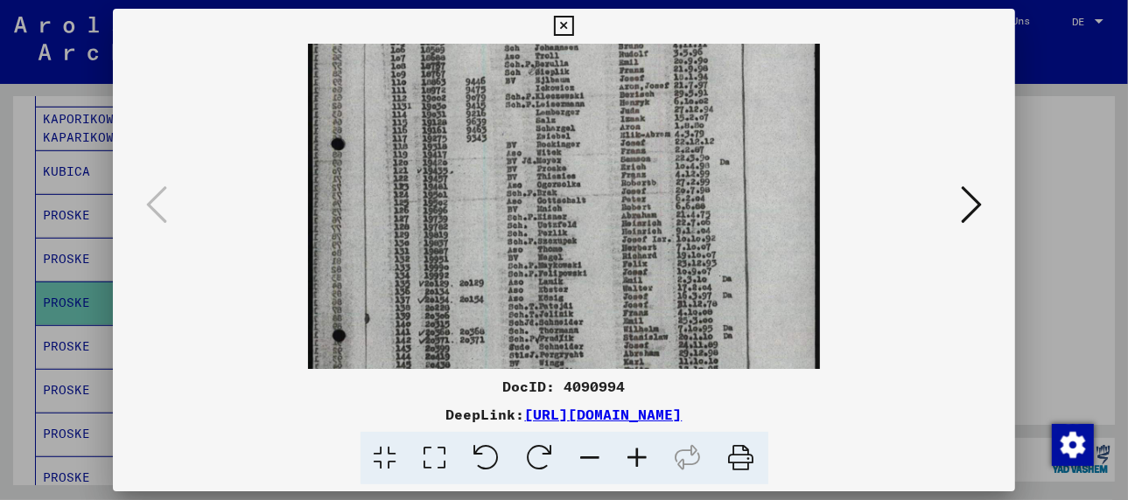
scroll to position [161, 0]
drag, startPoint x: 571, startPoint y: 181, endPoint x: 571, endPoint y: 258, distance: 77.0
click at [571, 258] on img at bounding box center [564, 242] width 512 height 719
click at [971, 204] on icon at bounding box center [971, 205] width 21 height 42
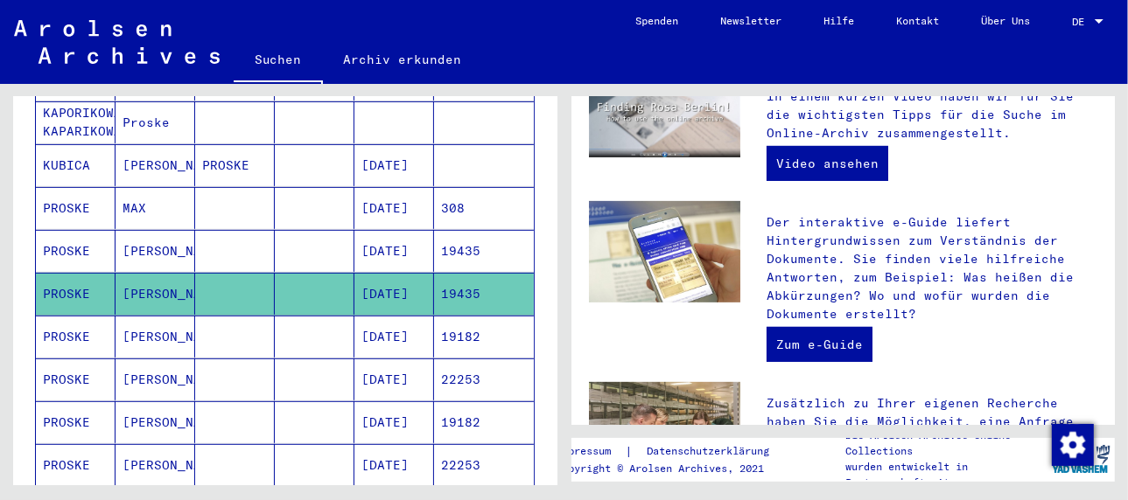
scroll to position [525, 0]
